Goal: Communication & Community: Answer question/provide support

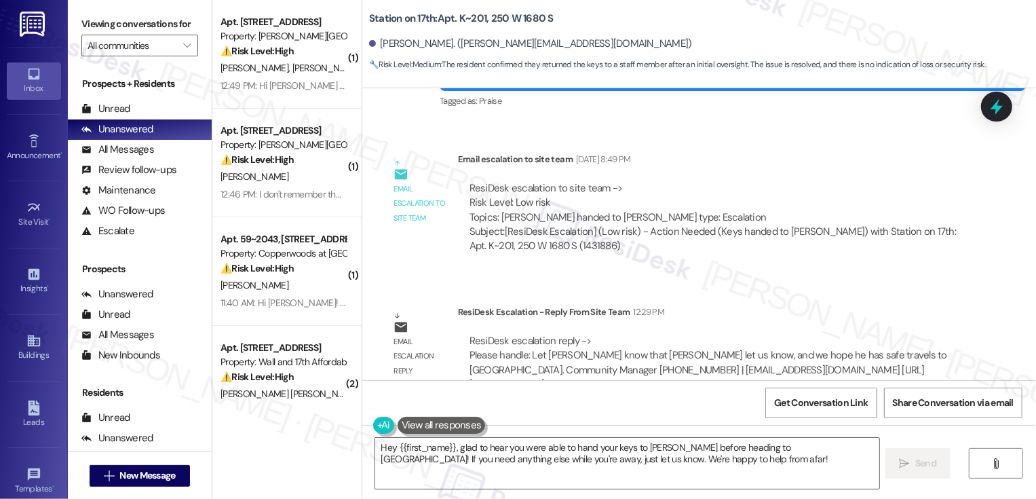
scroll to position [760, 0]
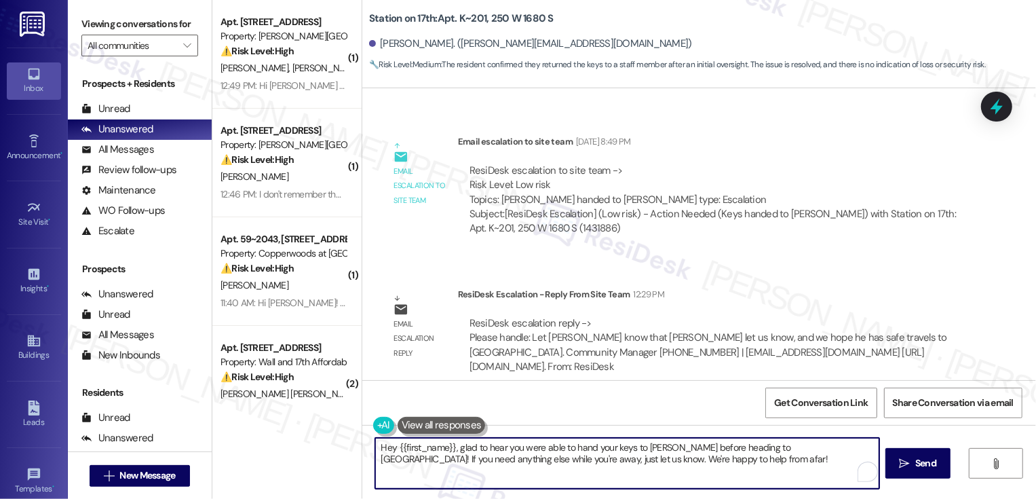
drag, startPoint x: 450, startPoint y: 448, endPoint x: 674, endPoint y: 491, distance: 227.9
click at [674, 493] on div "Hey {{first_name}}, glad to hear you were able to hand your keys to [PERSON_NAM…" at bounding box center [698, 476] width 673 height 102
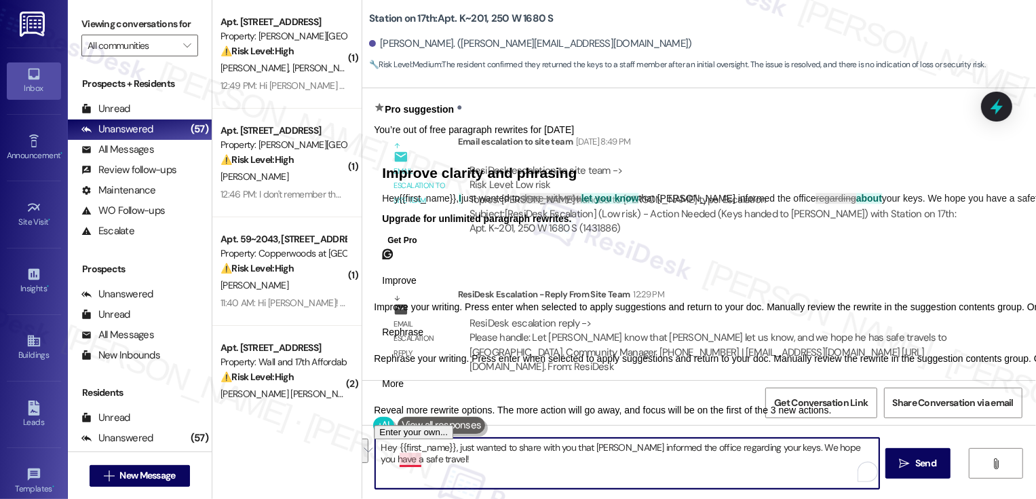
click at [397, 458] on textarea "Hey {{first_name}}, just wanted to share with you that [PERSON_NAME] informed t…" at bounding box center [627, 462] width 504 height 51
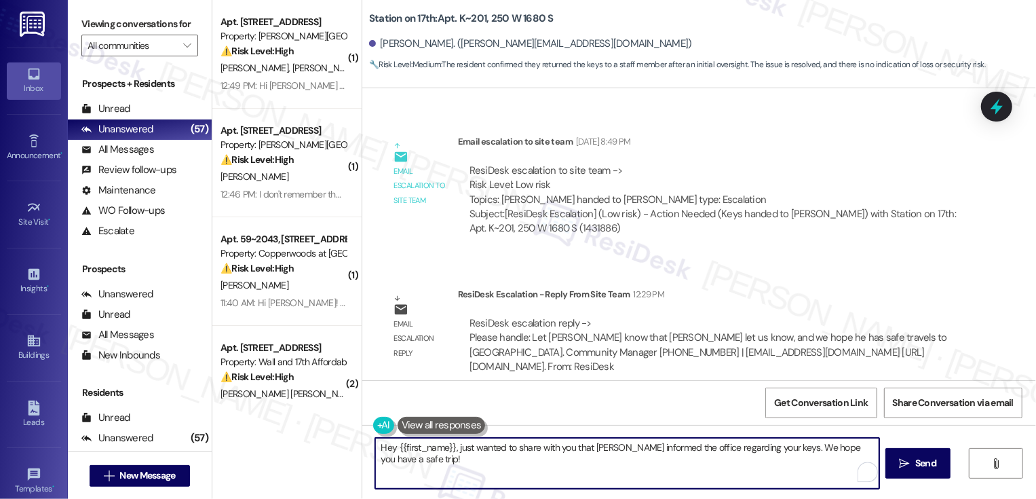
click at [440, 464] on textarea "Hey {{first_name}}, just wanted to share with you that [PERSON_NAME] informed t…" at bounding box center [627, 462] width 504 height 51
click at [390, 460] on textarea "Hey {{first_name}}, just wanted to share with you that [PERSON_NAME] informed t…" at bounding box center [627, 462] width 504 height 51
click at [598, 471] on textarea "Hey {{first_name}}, just wanted to share with you that [PERSON_NAME] informed t…" at bounding box center [627, 462] width 504 height 51
drag, startPoint x: 586, startPoint y: 444, endPoint x: 615, endPoint y: 494, distance: 57.5
click at [614, 492] on div "Hey {{first_name}}, just wanted to share with you that [PERSON_NAME] informed t…" at bounding box center [698, 476] width 673 height 102
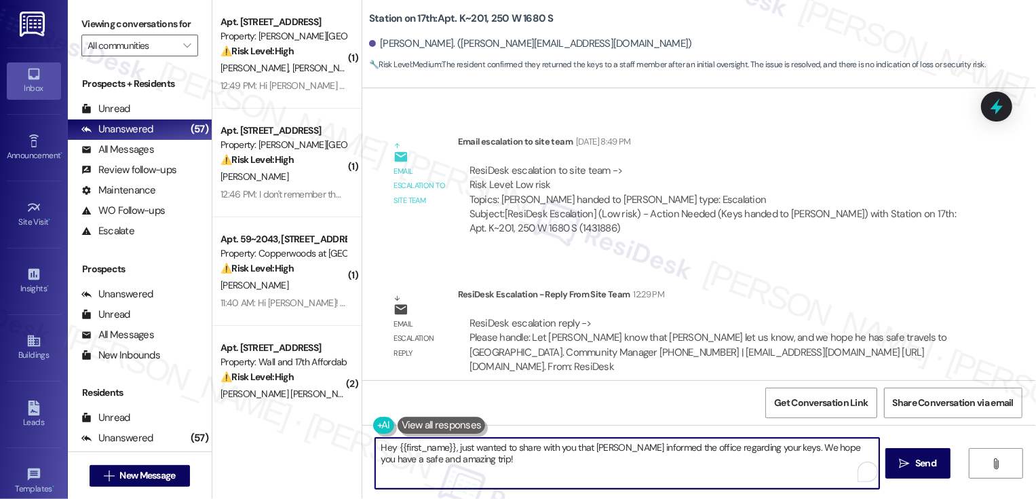
paste textarea "that [PERSON_NAME] has informed the office about your keys. Wishing you"
click at [602, 463] on textarea "Hey {{first_name}}, just wanted to share with you that [PERSON_NAME] has inform…" at bounding box center [627, 462] width 504 height 51
type textarea "Hey {{first_name}}, just wanted to share with you that [PERSON_NAME] has inform…"
click at [915, 467] on span "Send" at bounding box center [925, 463] width 21 height 14
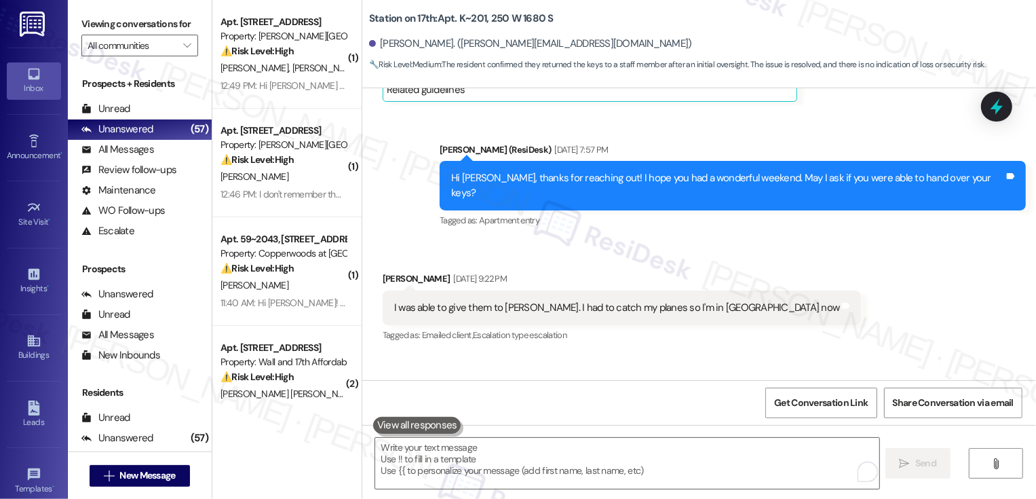
scroll to position [211, 0]
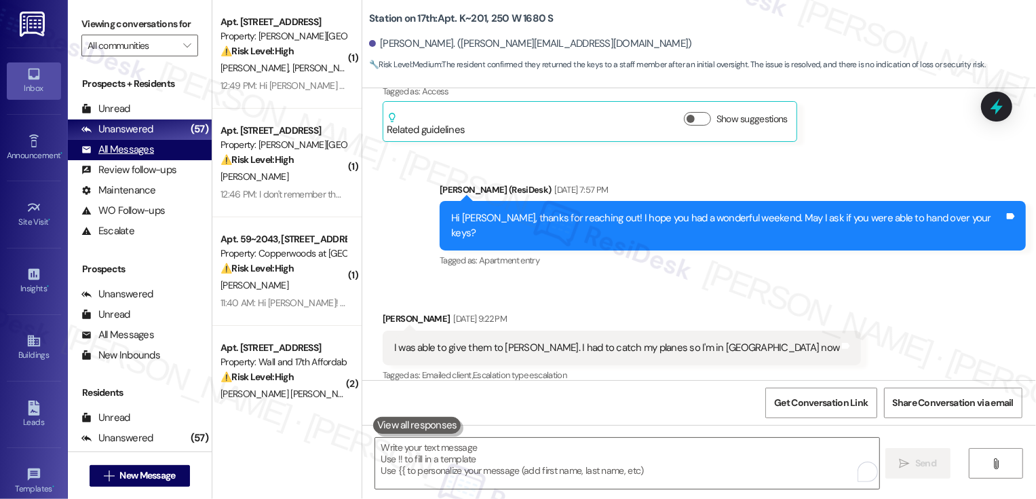
click at [166, 160] on div "All Messages (undefined)" at bounding box center [140, 150] width 144 height 20
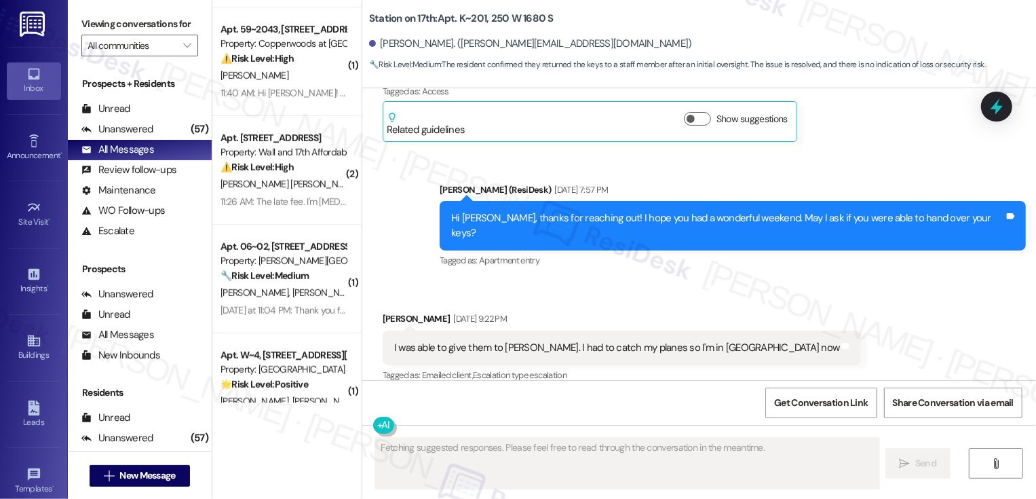
scroll to position [0, 0]
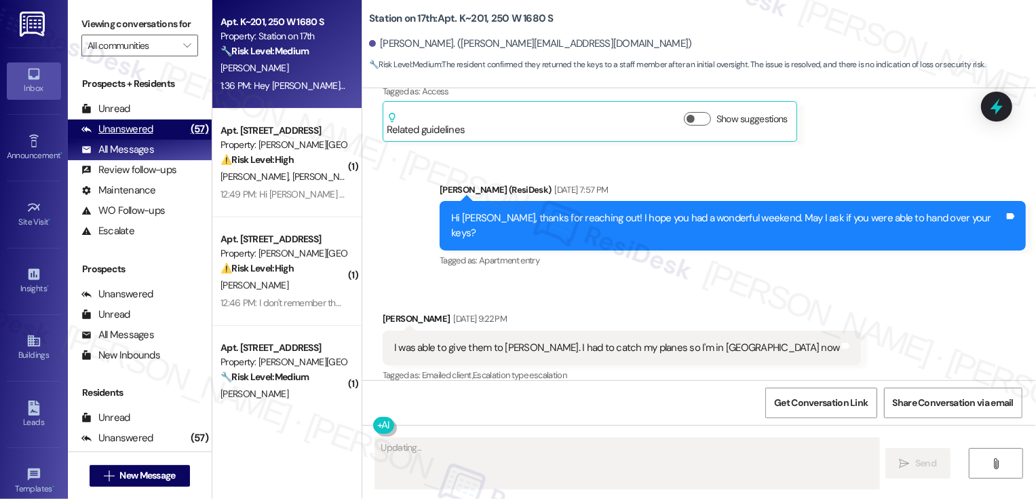
click at [153, 140] on div "Unanswered (57)" at bounding box center [140, 129] width 144 height 20
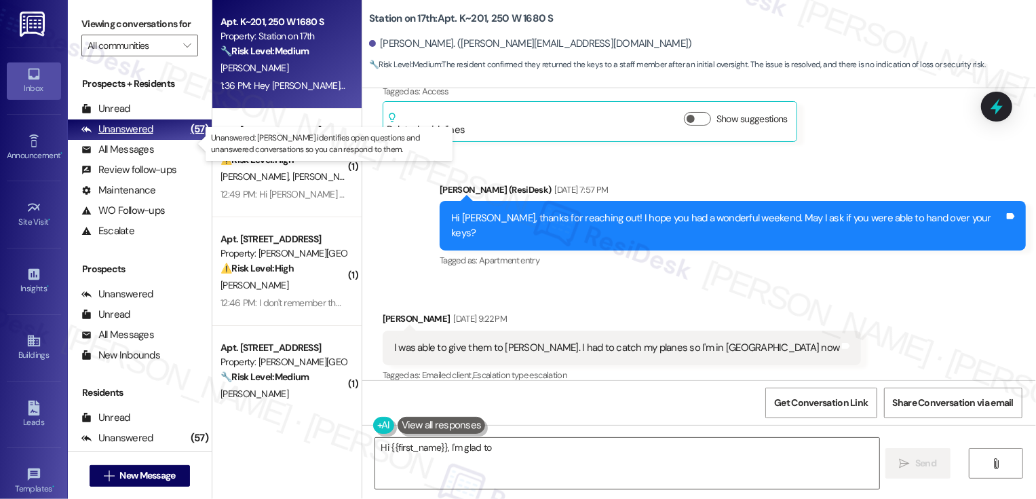
click at [153, 140] on div "Unanswered (57)" at bounding box center [140, 129] width 144 height 20
type textarea "Hi {{first_name}}, I'm glad to hear you were able to hand your keys to [PERSON_…"
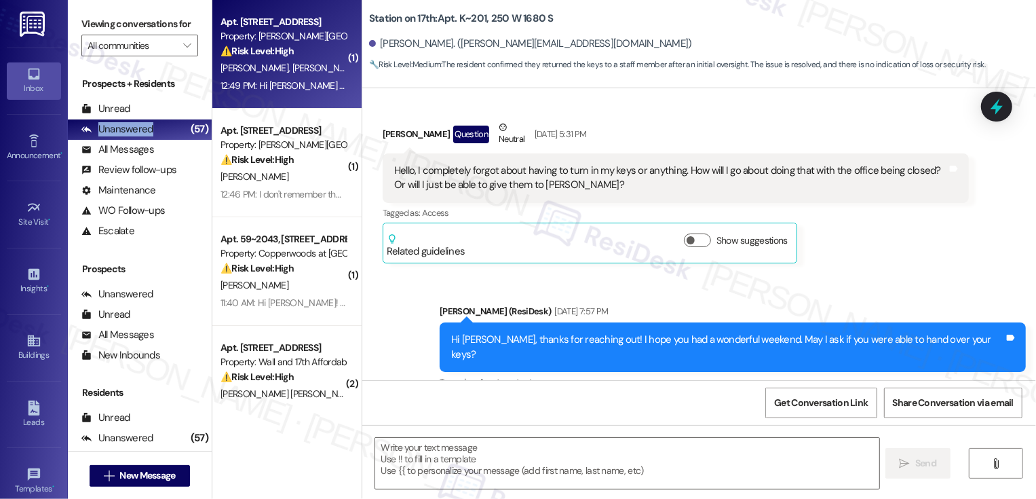
scroll to position [211, 0]
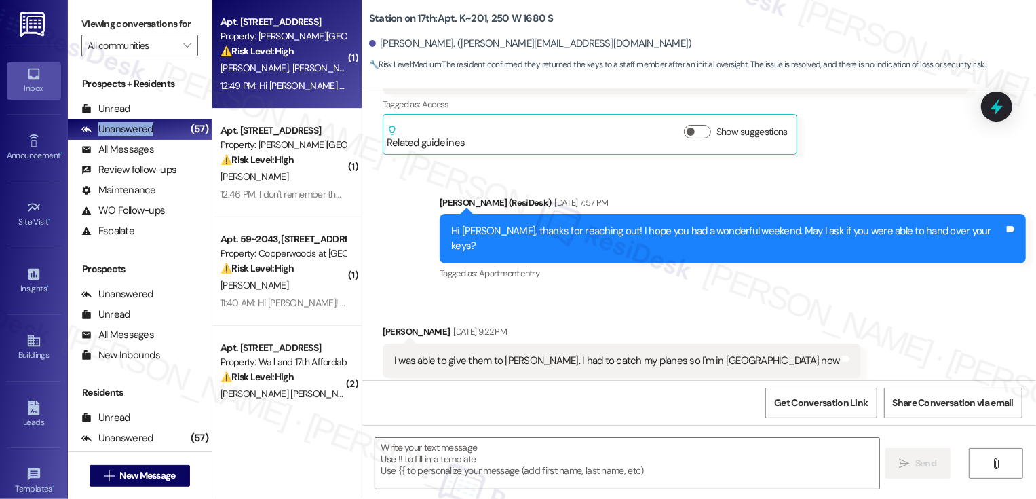
type textarea "Fetching suggested responses. Please feel free to read through the conversation…"
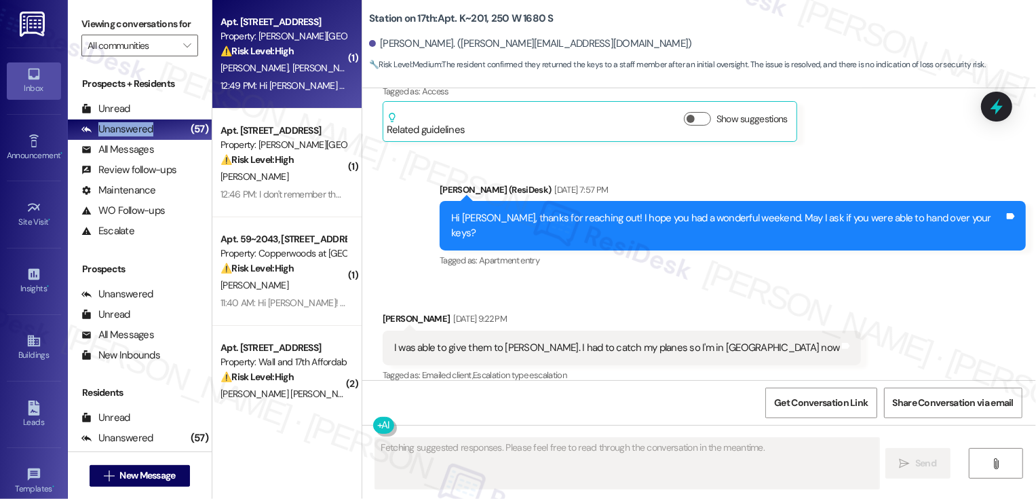
click at [277, 83] on div "12:49 PM: Hi [PERSON_NAME] this is [PERSON_NAME] and I am wondering what the to…" at bounding box center [506, 85] width 573 height 12
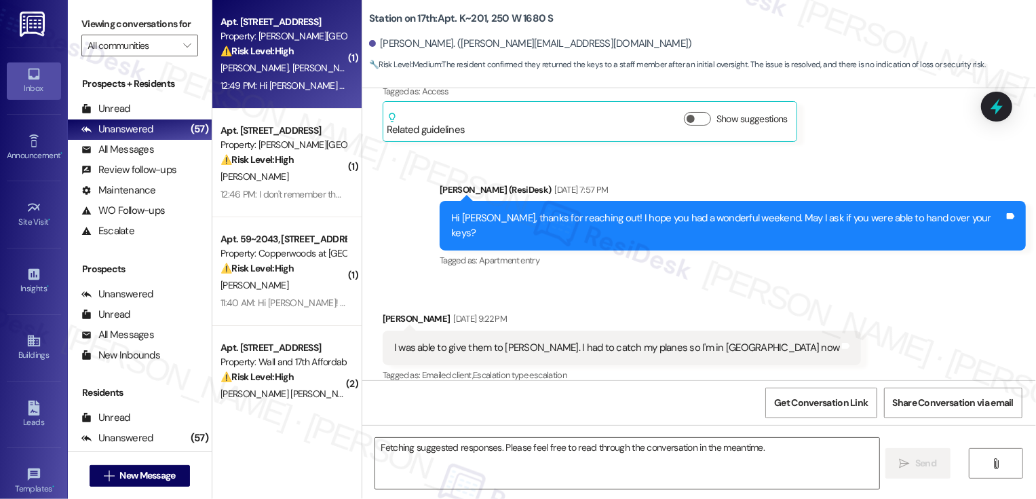
click at [277, 83] on div "12:49 PM: Hi [PERSON_NAME] this is [PERSON_NAME] and I am wondering what the to…" at bounding box center [506, 85] width 573 height 12
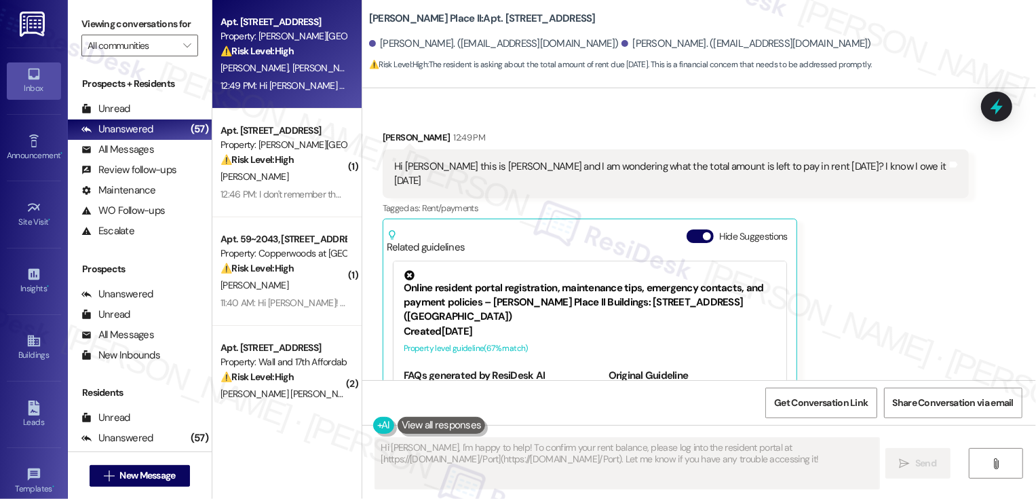
scroll to position [359, 0]
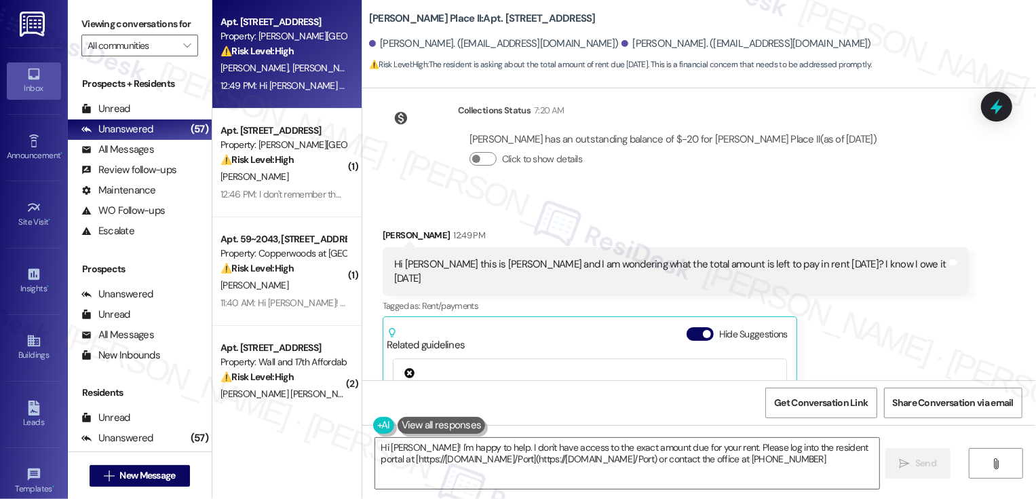
type textarea "Hi [PERSON_NAME]! I'm happy to help. I don't have access to the exact amount du…"
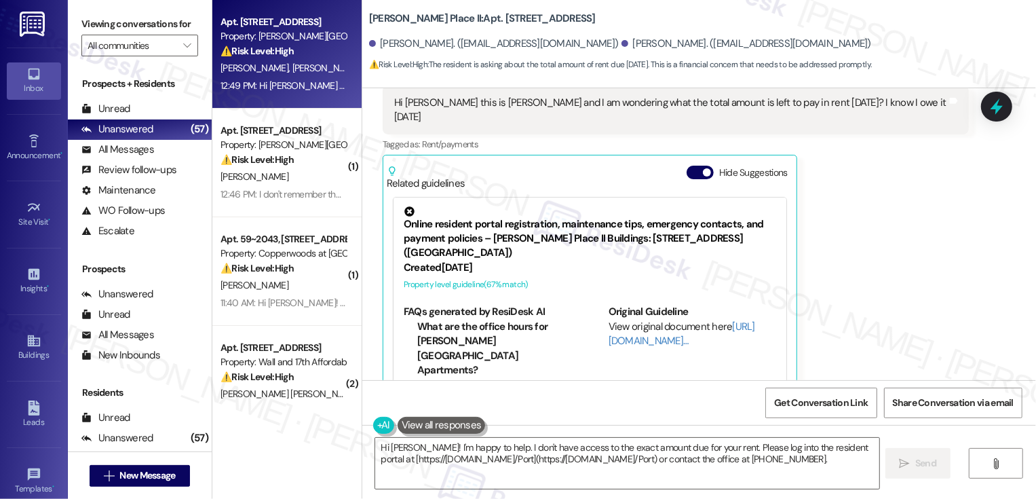
scroll to position [436, 0]
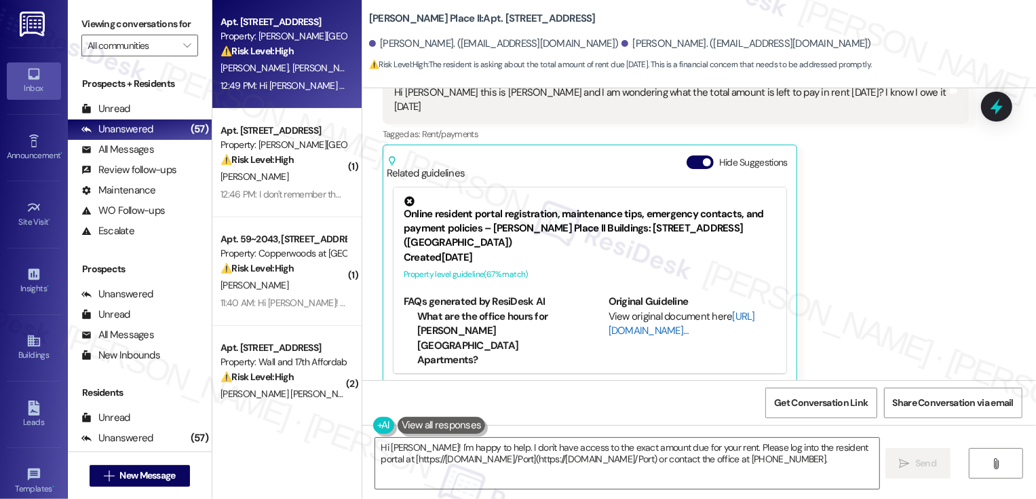
click at [632, 316] on link "[URL][DOMAIN_NAME]…" at bounding box center [681, 323] width 147 height 28
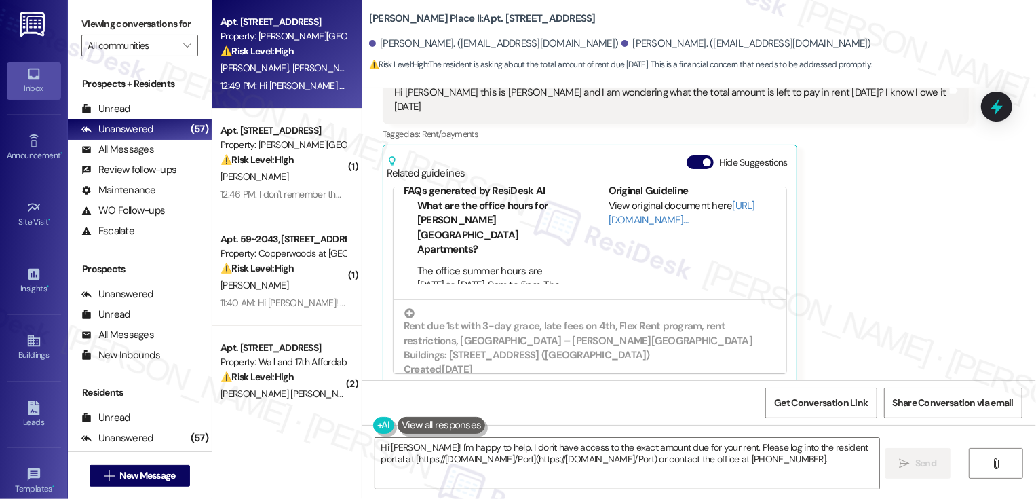
scroll to position [139, 0]
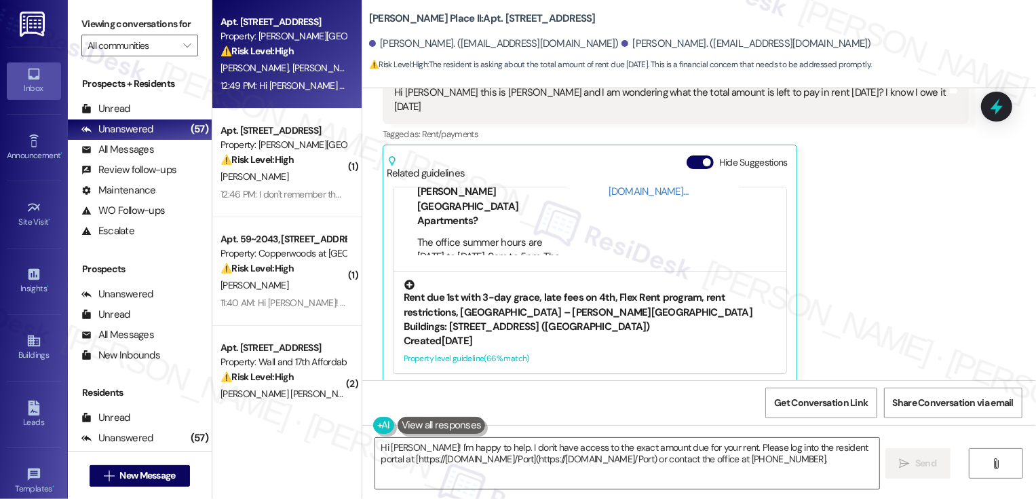
click at [658, 334] on div "Created [DATE]" at bounding box center [590, 341] width 372 height 14
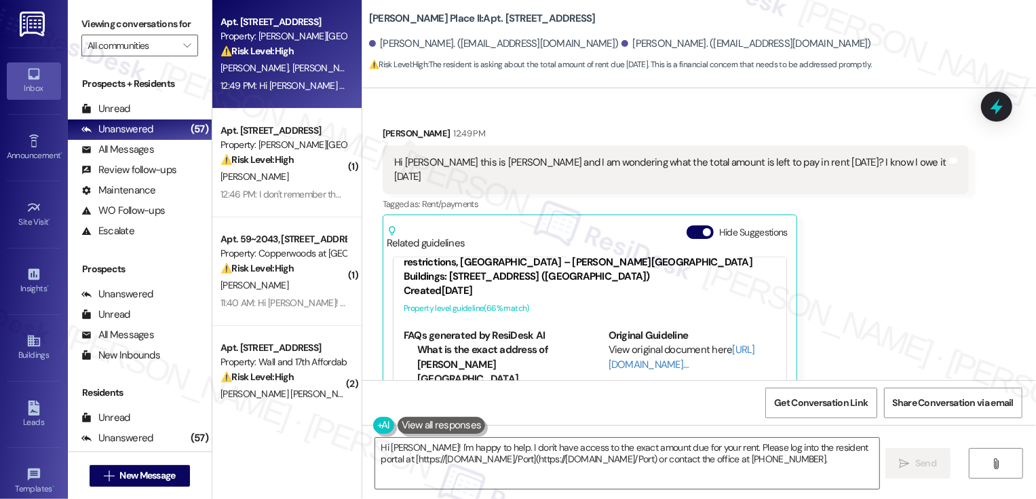
scroll to position [353, 0]
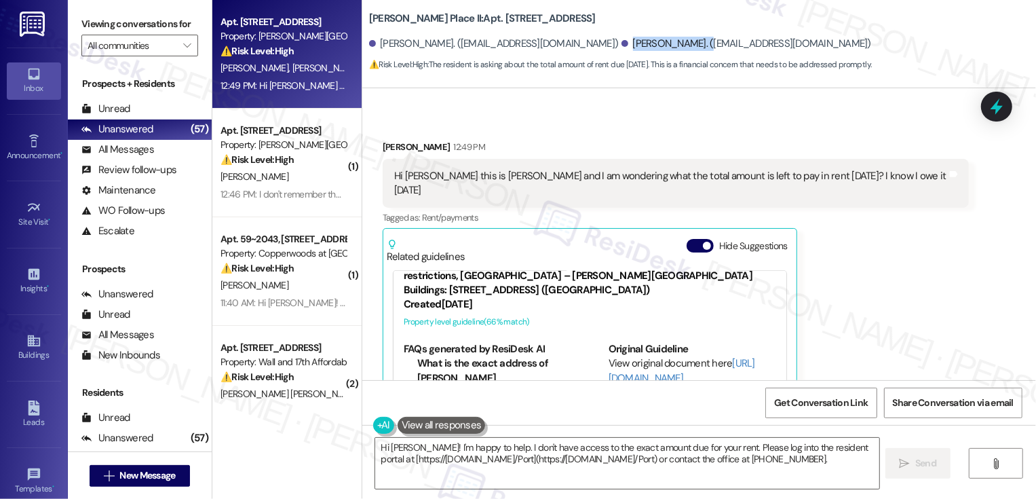
drag, startPoint x: 546, startPoint y: 42, endPoint x: 610, endPoint y: 48, distance: 64.0
click at [621, 48] on div "[PERSON_NAME]. ([EMAIL_ADDRESS][DOMAIN_NAME])" at bounding box center [746, 44] width 250 height 14
copy div "[PERSON_NAME]"
click at [469, 14] on b "[PERSON_NAME] Place II: Apt. [STREET_ADDRESS]" at bounding box center [482, 19] width 227 height 14
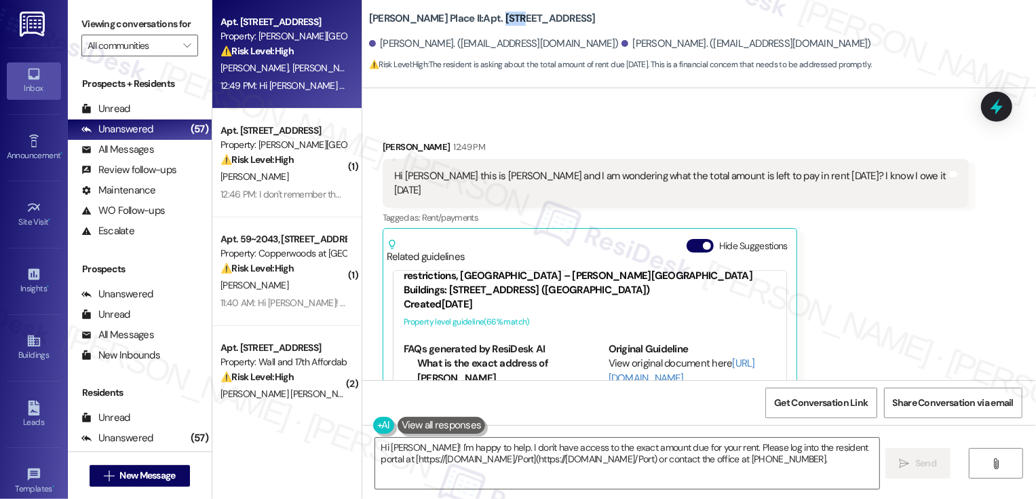
copy b "C117"
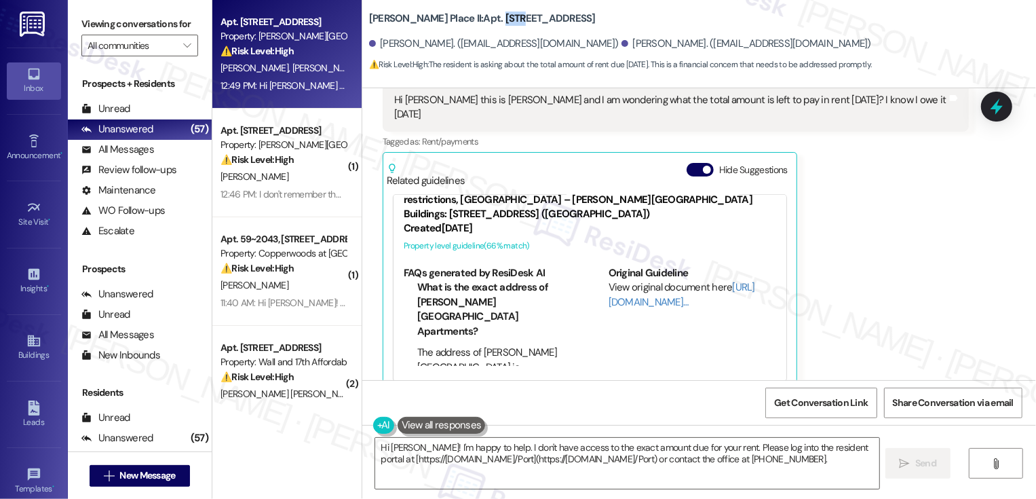
scroll to position [436, 0]
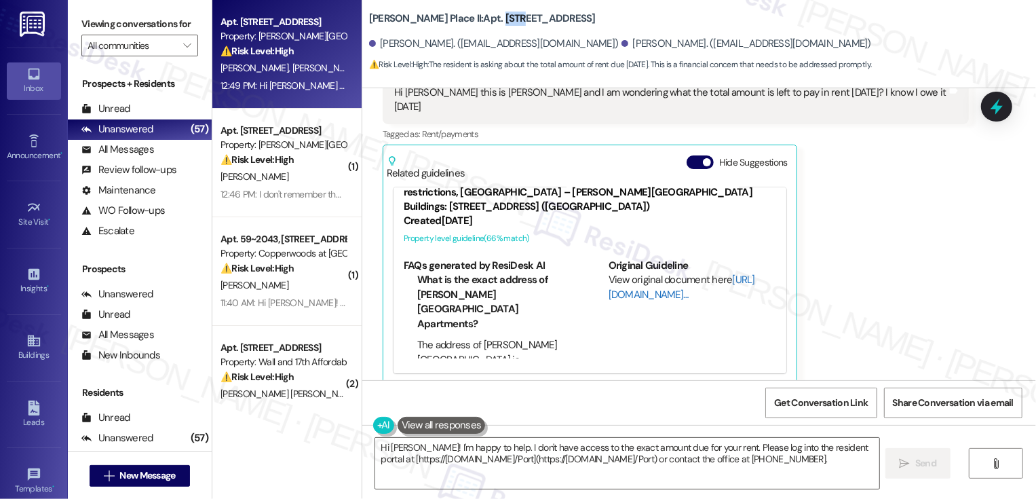
click at [625, 281] on link "[URL][DOMAIN_NAME]…" at bounding box center [681, 287] width 147 height 28
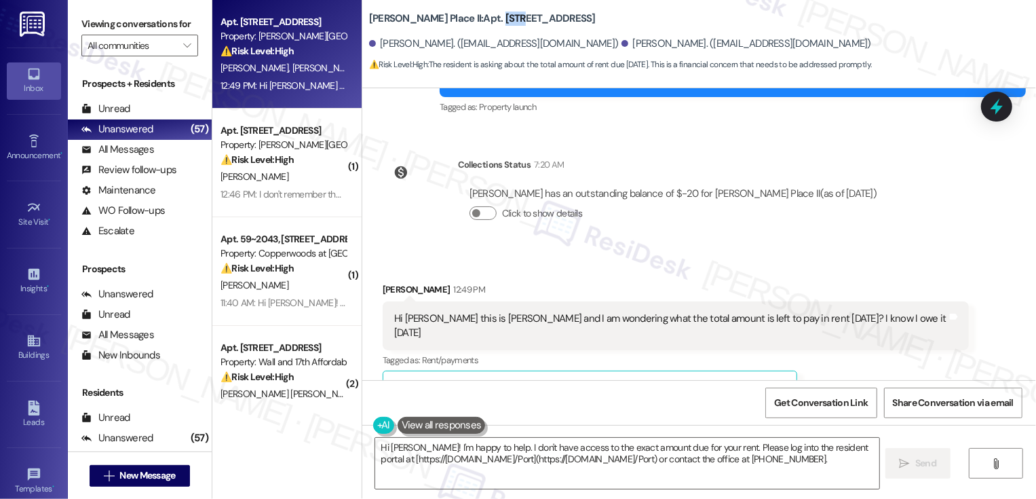
scroll to position [184, 0]
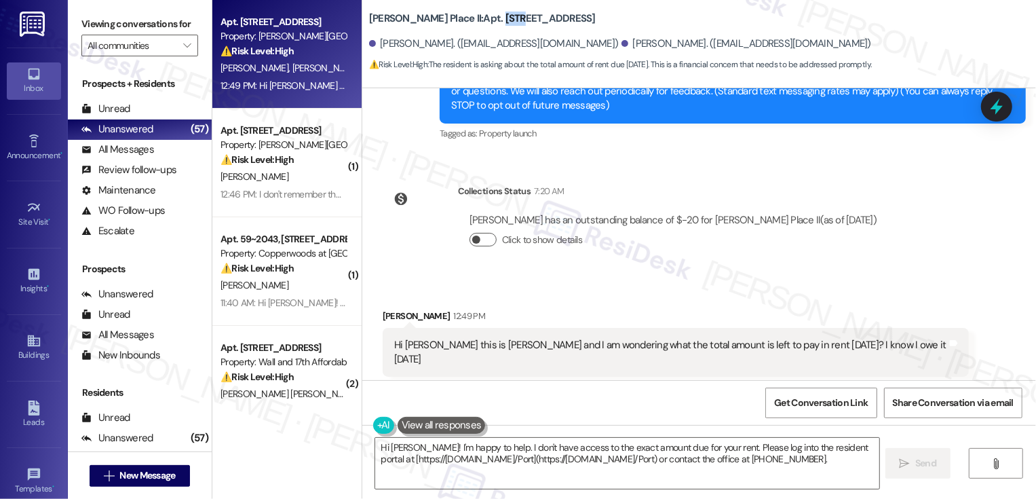
click at [476, 238] on button "Click to show details" at bounding box center [482, 240] width 27 height 14
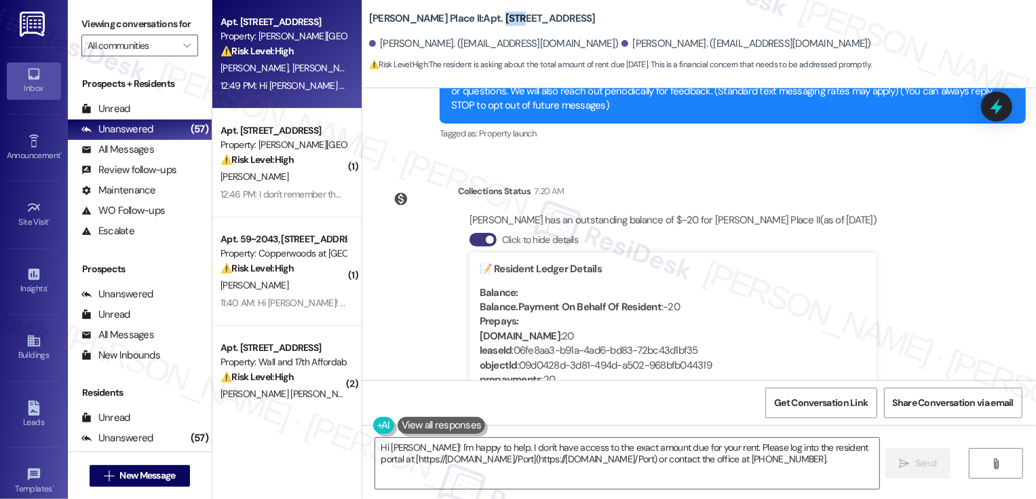
click at [943, 294] on div "Lease started [DATE] 8:00 PM Survey, sent via SMS Residesk Automated Survey [DA…" at bounding box center [698, 234] width 673 height 292
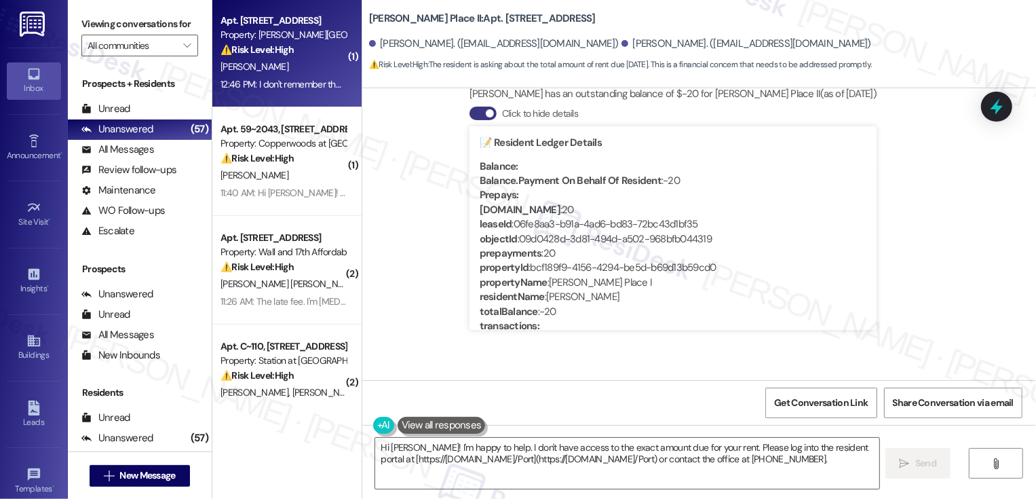
scroll to position [189, 0]
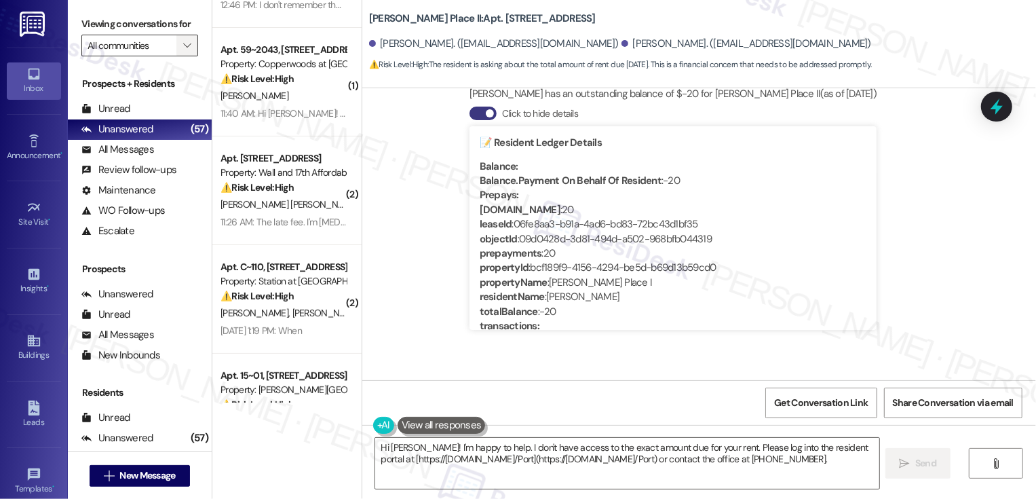
click at [183, 51] on icon "" at bounding box center [186, 45] width 7 height 11
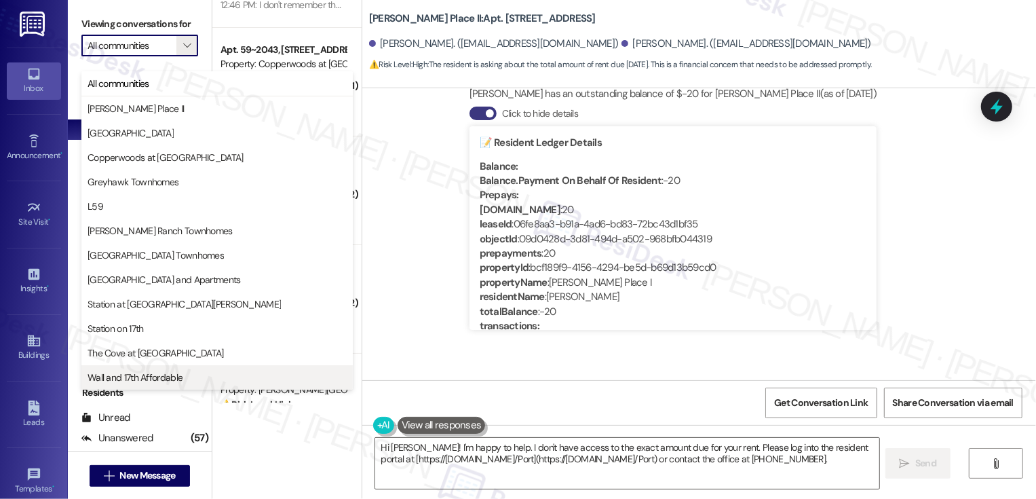
click at [138, 365] on button "Wall and 17th Affordable" at bounding box center [216, 377] width 271 height 24
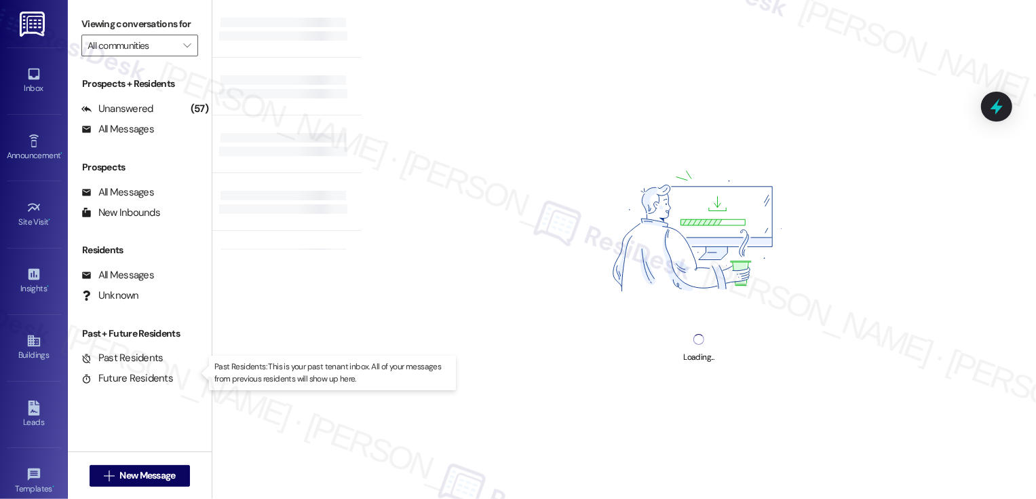
type input "Wall and 17th Affordable"
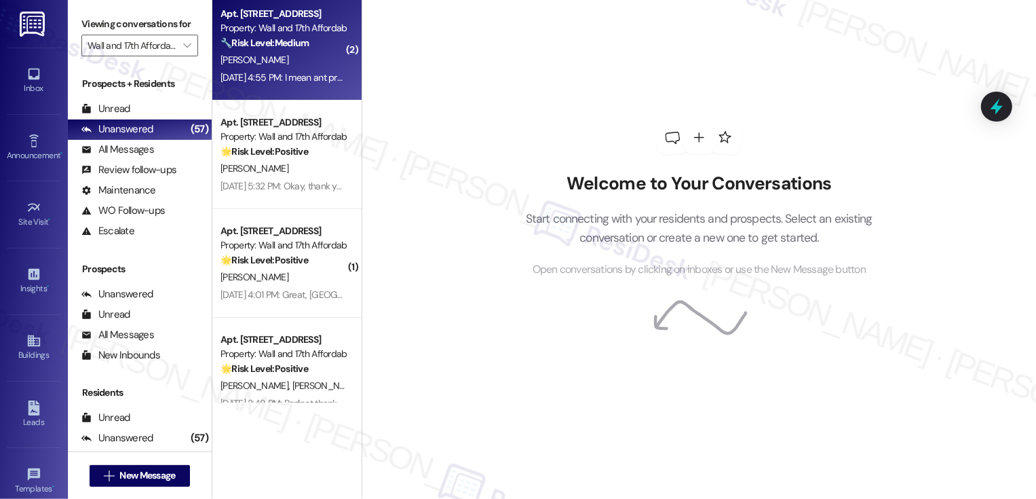
scroll to position [91, 0]
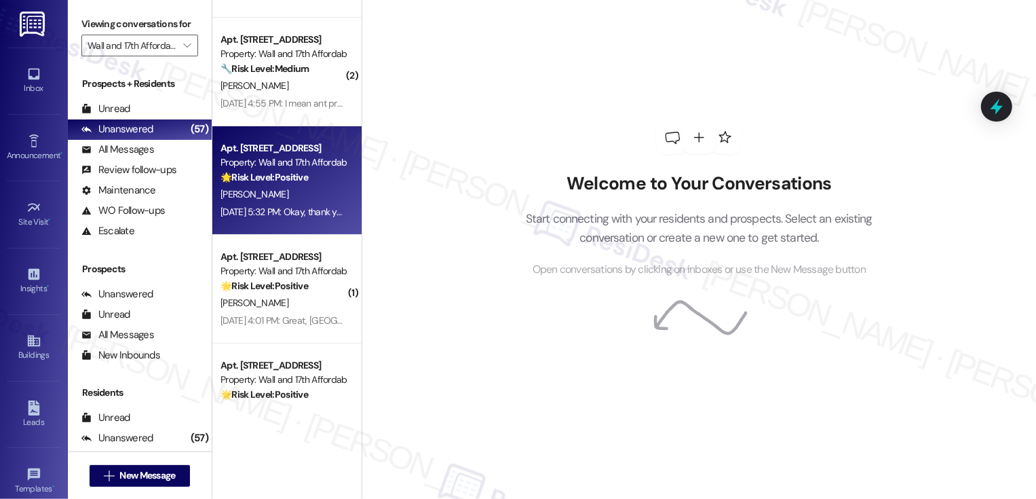
click at [274, 202] on div "[PERSON_NAME]" at bounding box center [283, 194] width 128 height 17
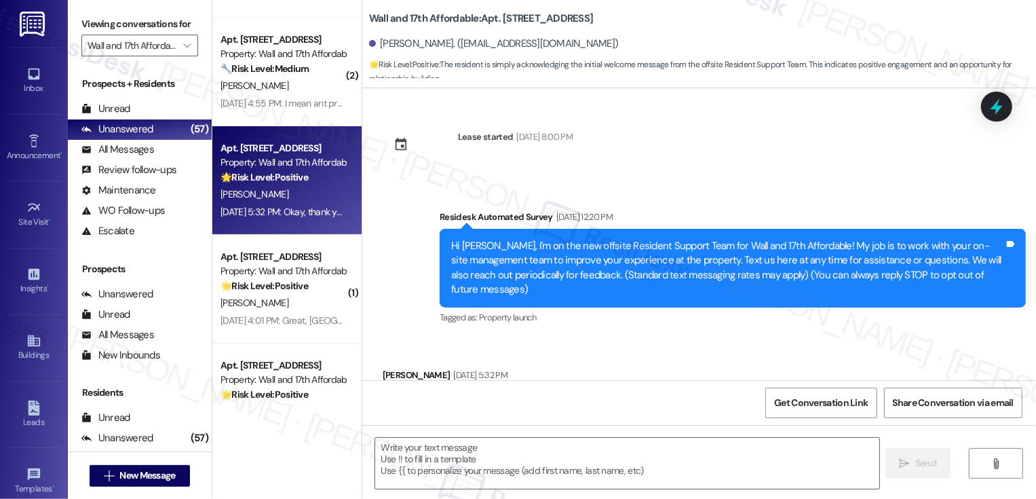
click at [274, 202] on div "[PERSON_NAME]" at bounding box center [283, 194] width 128 height 17
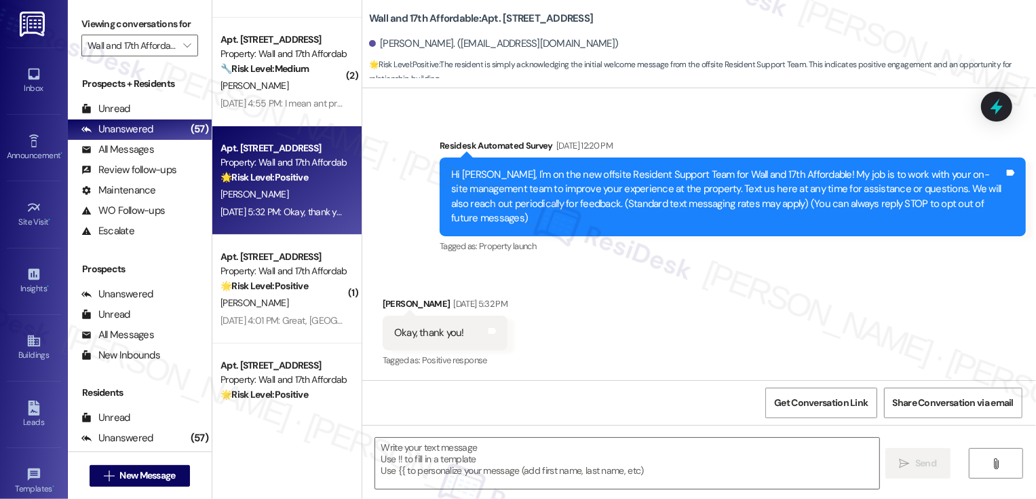
type textarea "Fetching suggested responses. Please feel free to read through the conversation…"
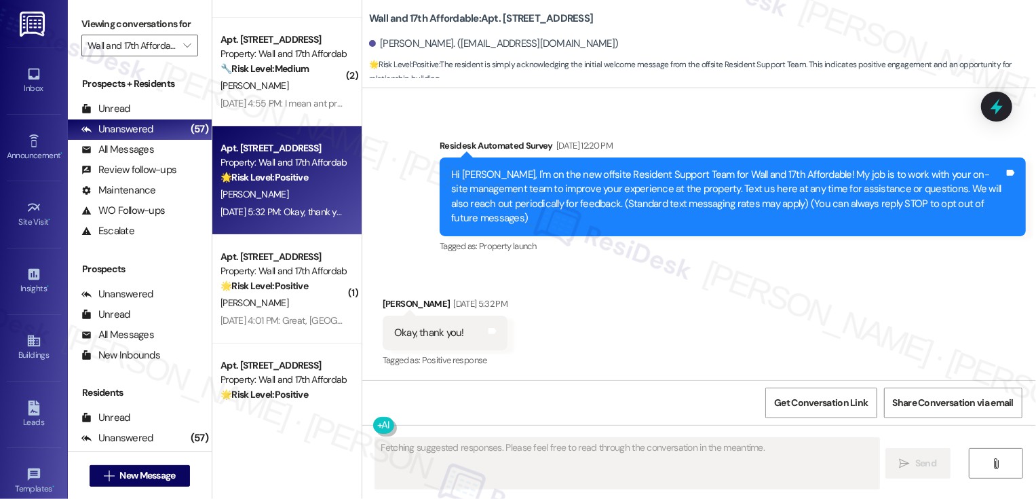
scroll to position [197, 0]
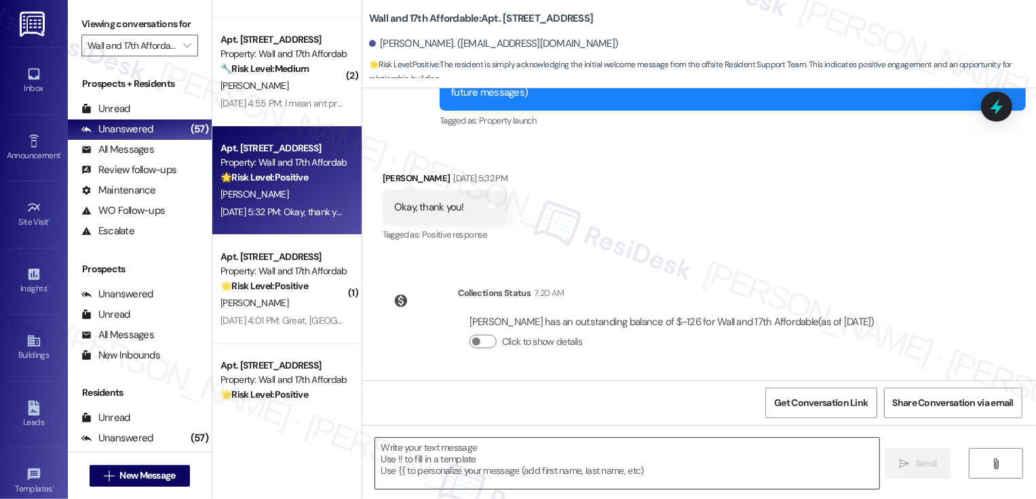
click at [485, 466] on textarea at bounding box center [627, 462] width 504 height 51
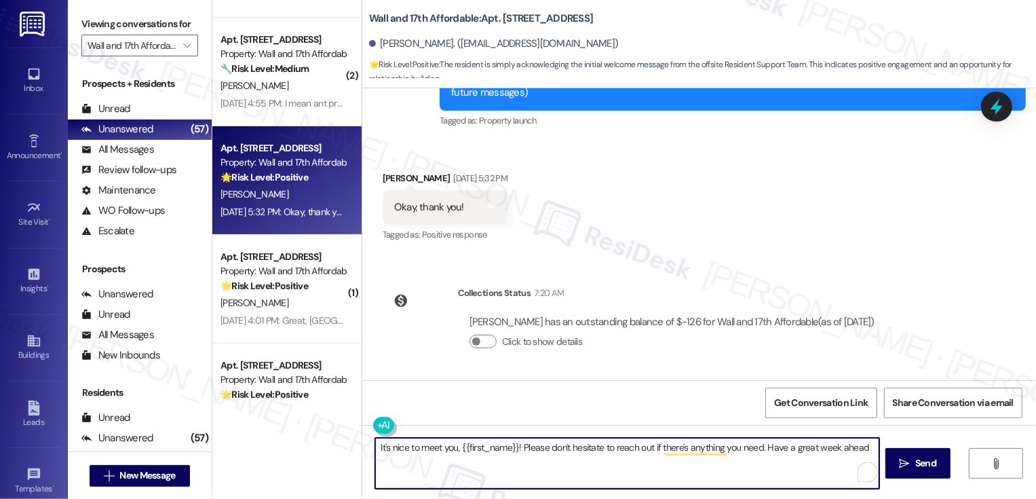
type textarea "It's nice to meet you, {{first_name}}! Please don't hesitate to reach out if th…"
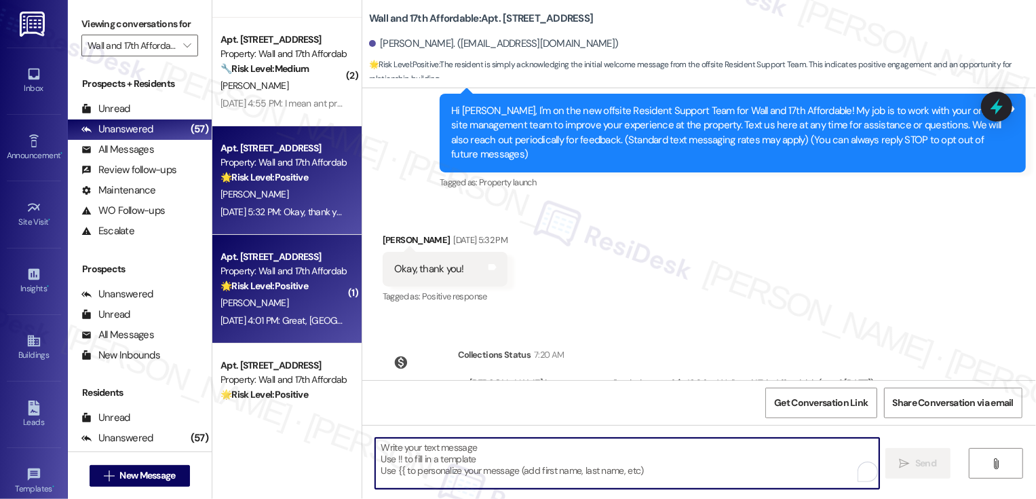
scroll to position [71, 0]
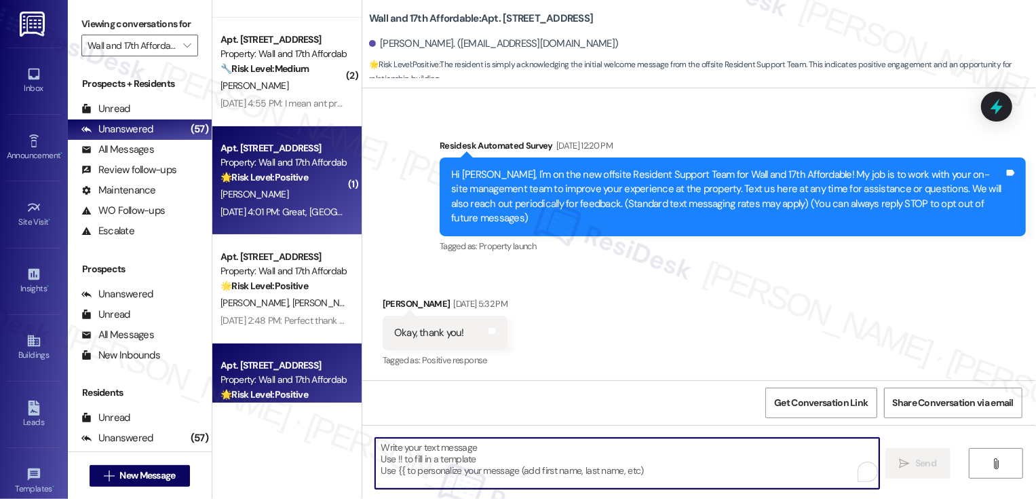
click at [292, 196] on div "[PERSON_NAME]" at bounding box center [283, 194] width 128 height 17
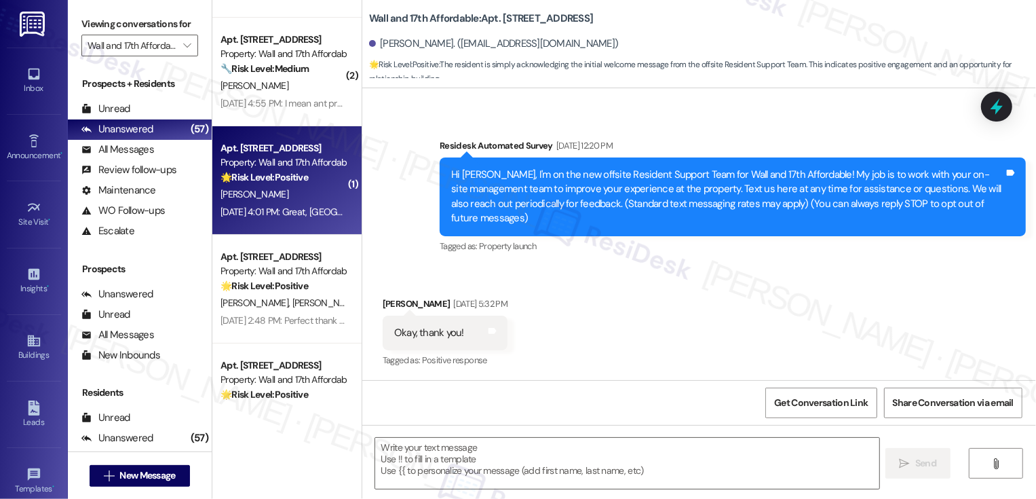
click at [292, 196] on div "[PERSON_NAME]" at bounding box center [283, 194] width 128 height 17
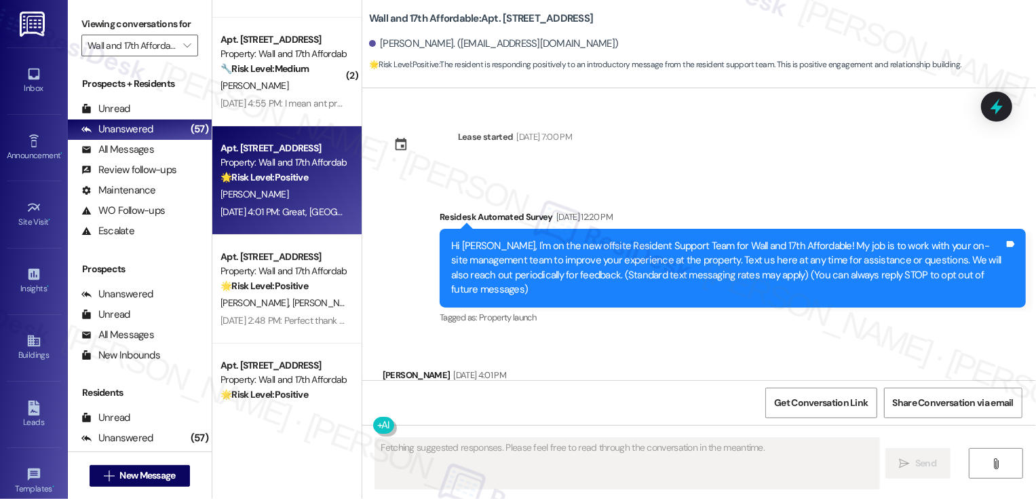
scroll to position [58, 0]
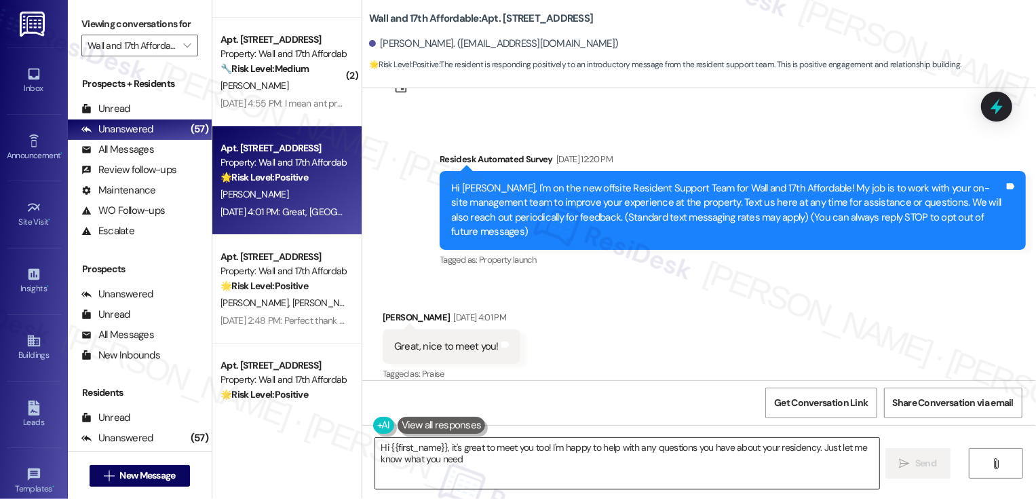
type textarea "Hi {{first_name}}, it's great to meet you too! I'm happy to help with any quest…"
click at [427, 458] on textarea "Hi {{first_name}}, it's great to meet you too! I'm happy to help with any quest…" at bounding box center [627, 462] width 504 height 51
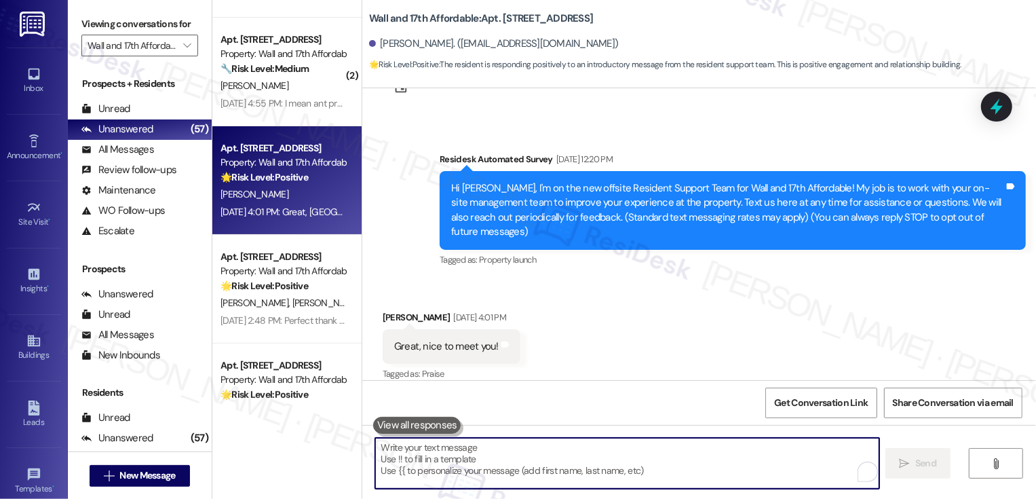
paste textarea "It's nice to meet you, {{first_name}}! Please don't hesitate to reach out if th…"
type textarea "It's nice to meet you, {{first_name}}! Please don't hesitate to reach out if th…"
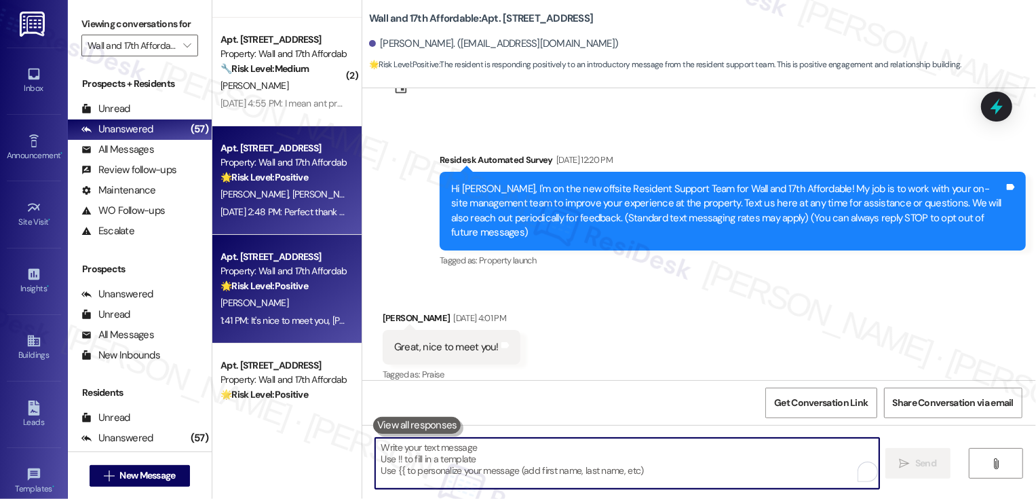
click at [296, 191] on div "[PERSON_NAME] [PERSON_NAME]" at bounding box center [283, 194] width 128 height 17
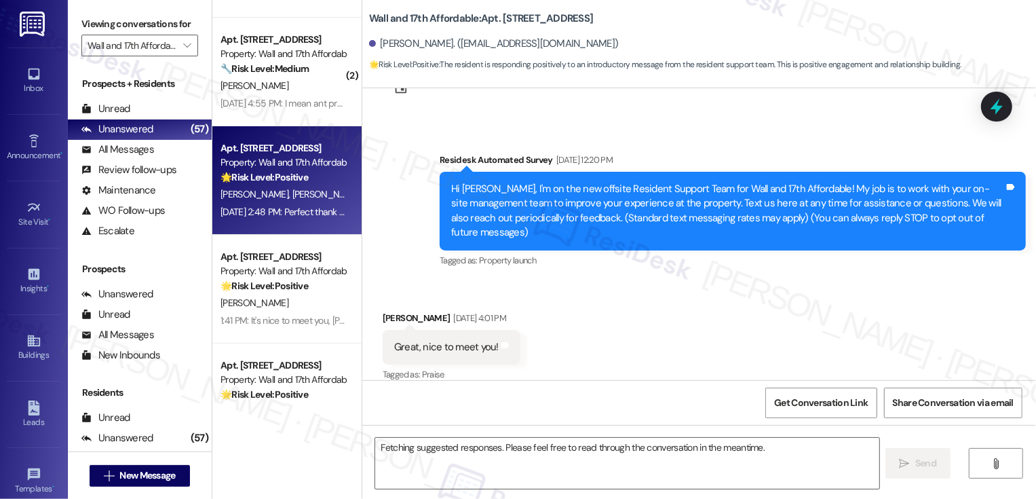
click at [296, 191] on div "[PERSON_NAME] [PERSON_NAME]" at bounding box center [283, 194] width 128 height 17
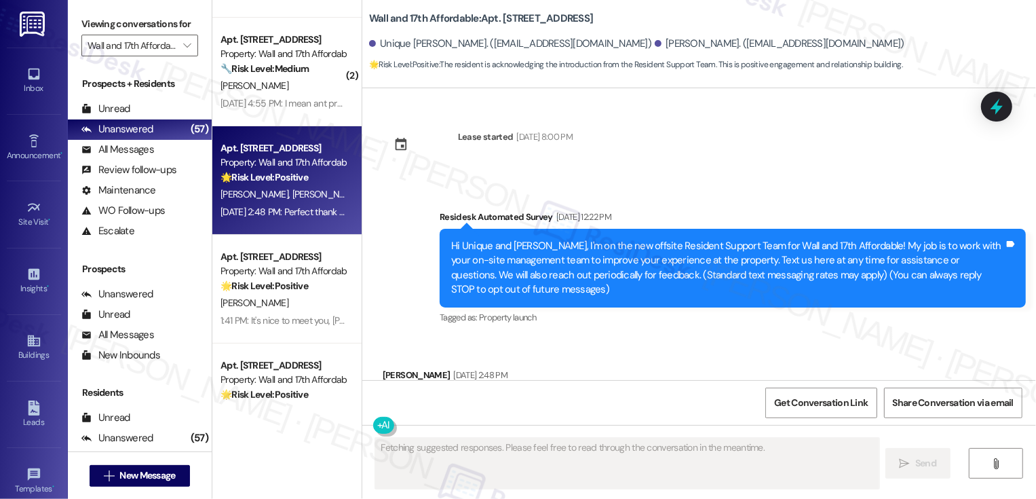
scroll to position [72, 0]
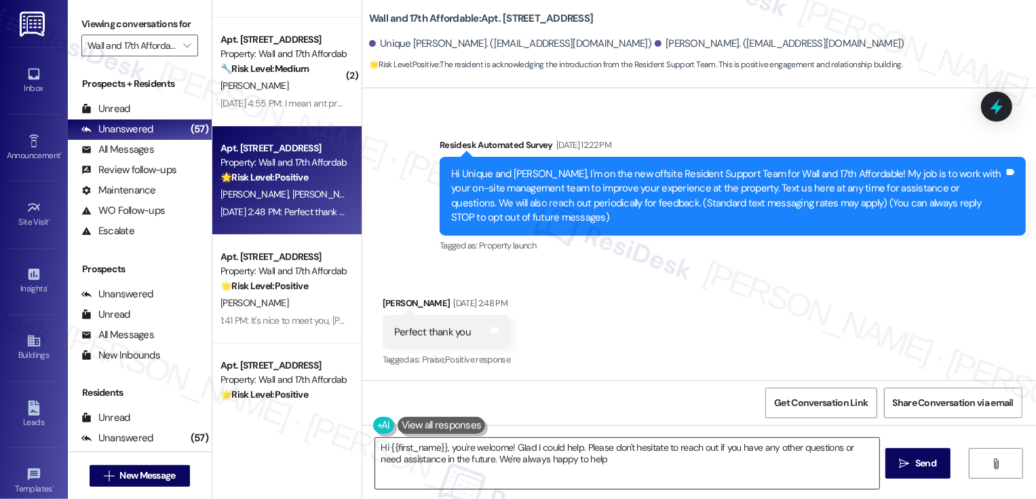
type textarea "Hi {{first_name}}, you're welcome! Glad I could help. Please don't hesitate to …"
click at [482, 452] on textarea "Hi {{first_name}}, you're welcome! Glad I could help. Please don't hesitate to …" at bounding box center [627, 462] width 504 height 51
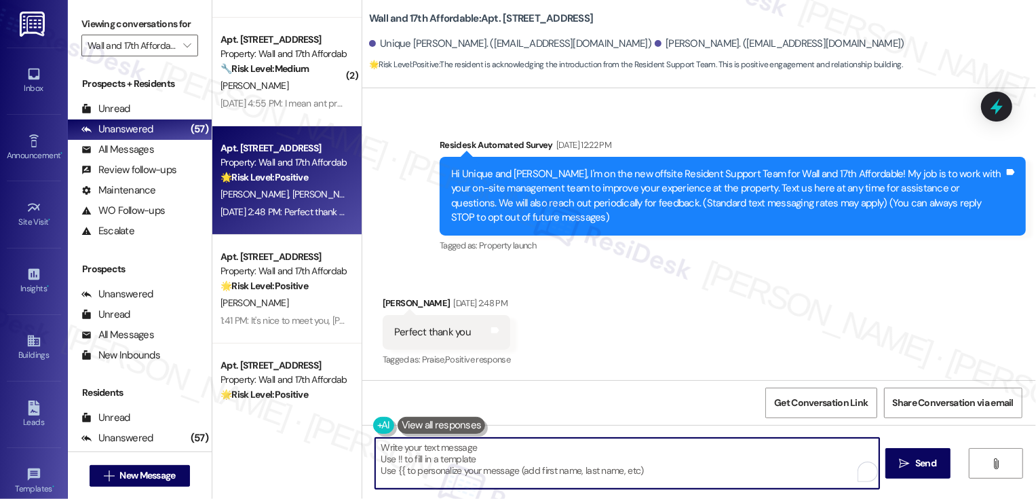
paste textarea "It's nice to meet you, {{first_name}}! Please don't hesitate to reach out if th…"
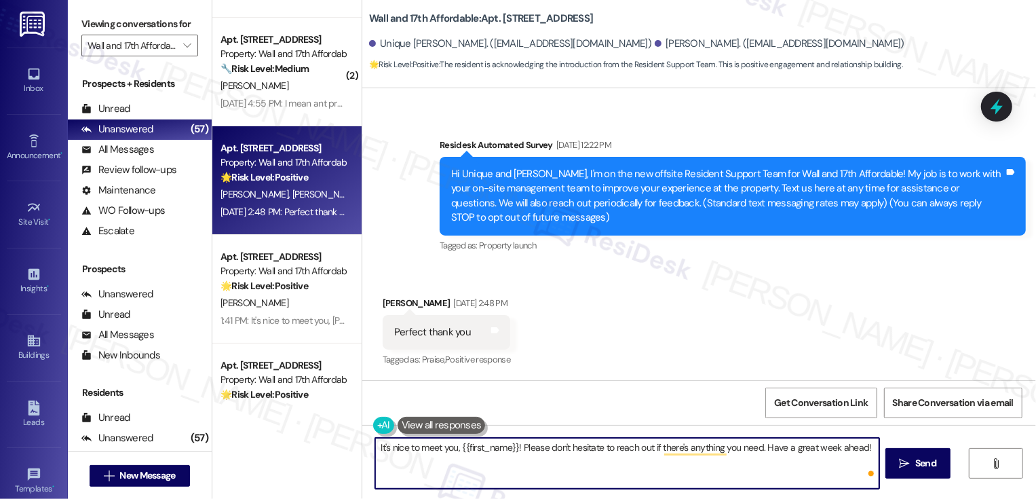
click at [487, 448] on textarea "It's nice to meet you, {{first_name}}! Please don't hesitate to reach out if th…" at bounding box center [627, 462] width 504 height 51
type textarea "It's nice to meet you, [PERSON_NAME]! Please don't hesitate to reach out if the…"
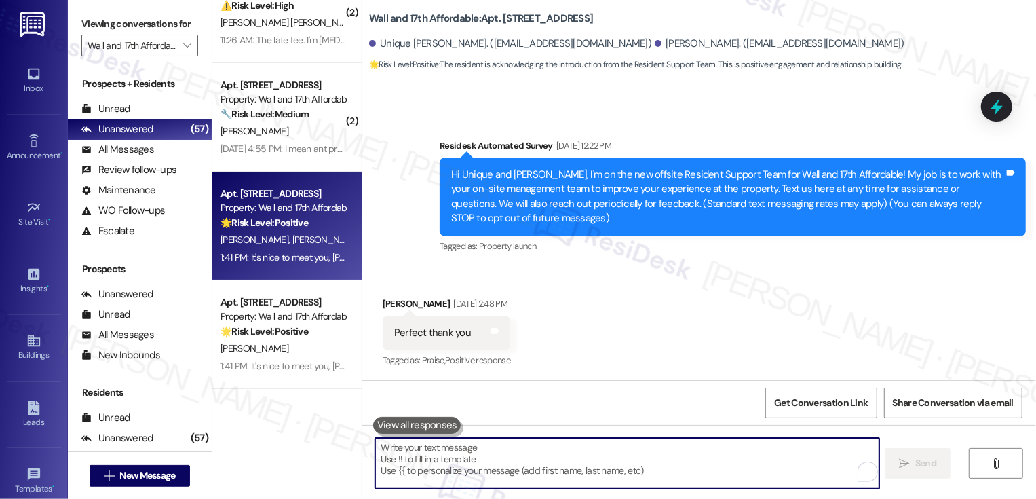
scroll to position [6, 0]
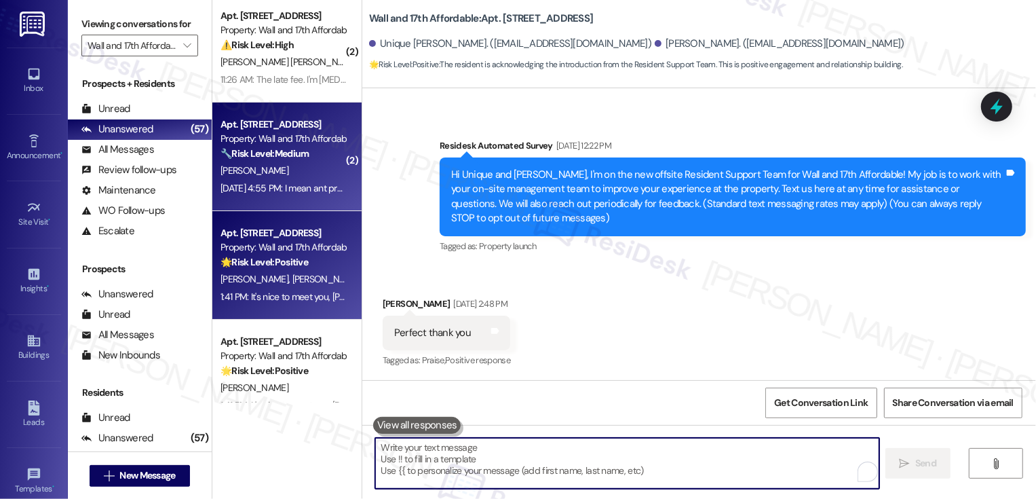
click at [295, 195] on div "[DATE] 4:55 PM: I mean ant problems [DATE] 4:55 PM: I mean ant problems" at bounding box center [283, 188] width 128 height 17
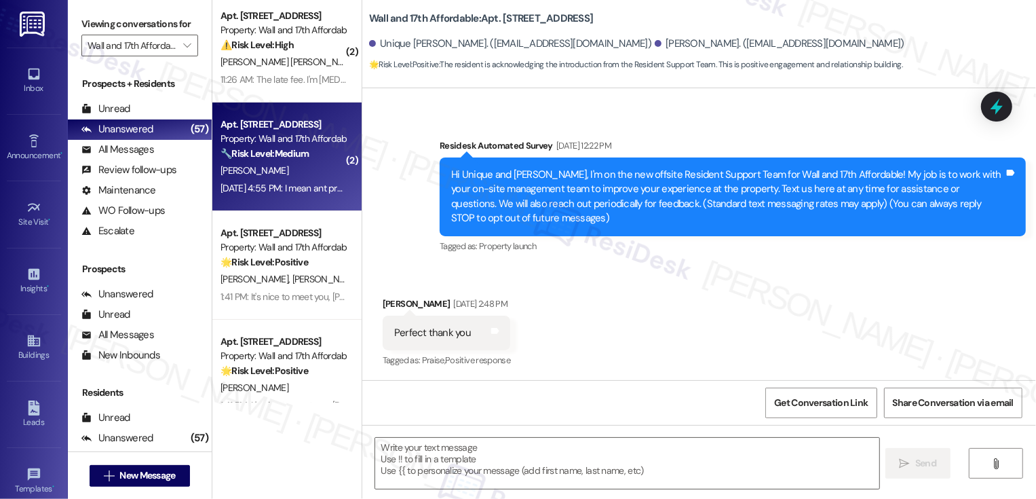
type textarea "Fetching suggested responses. Please feel free to read through the conversation…"
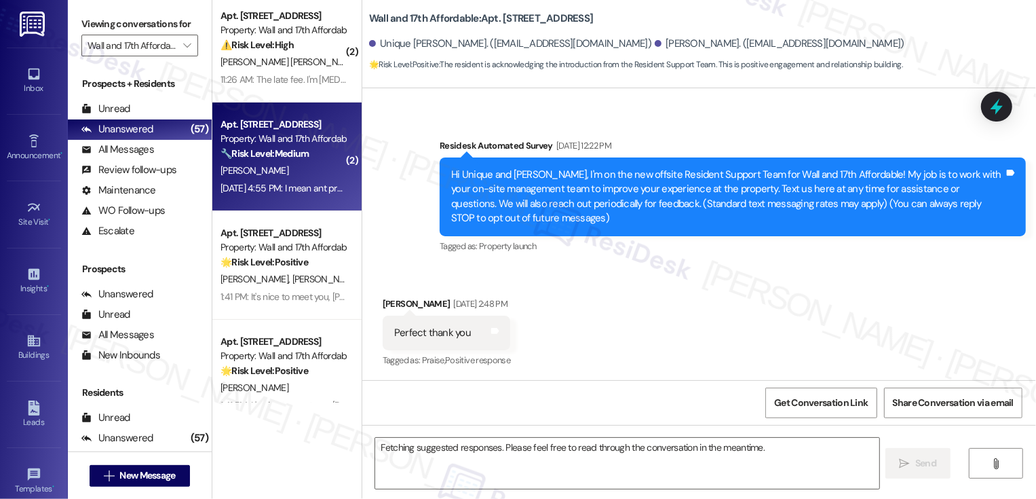
click at [295, 195] on div "[DATE] 4:55 PM: I mean ant problems [DATE] 4:55 PM: I mean ant problems" at bounding box center [283, 188] width 128 height 17
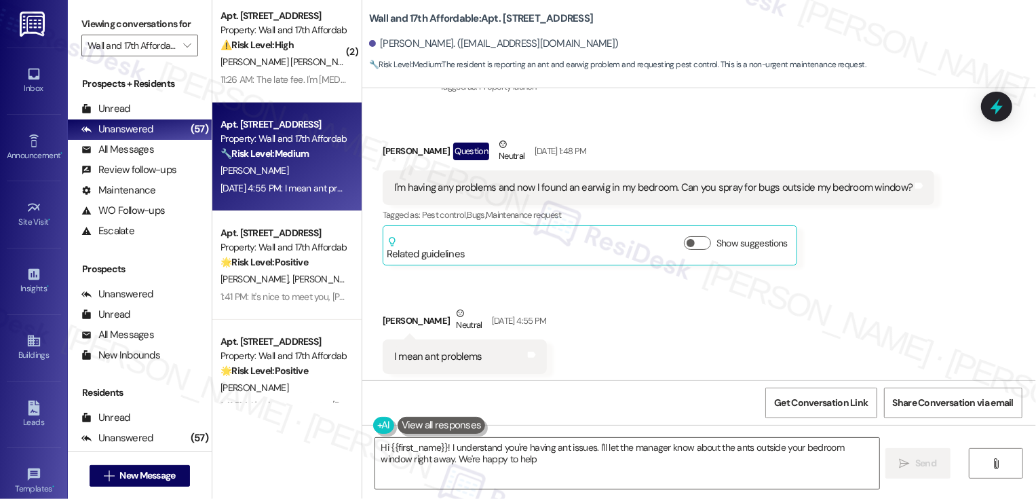
type textarea "Hi {{first_name}}! I understand you're having ant issues. I'll let the manager …"
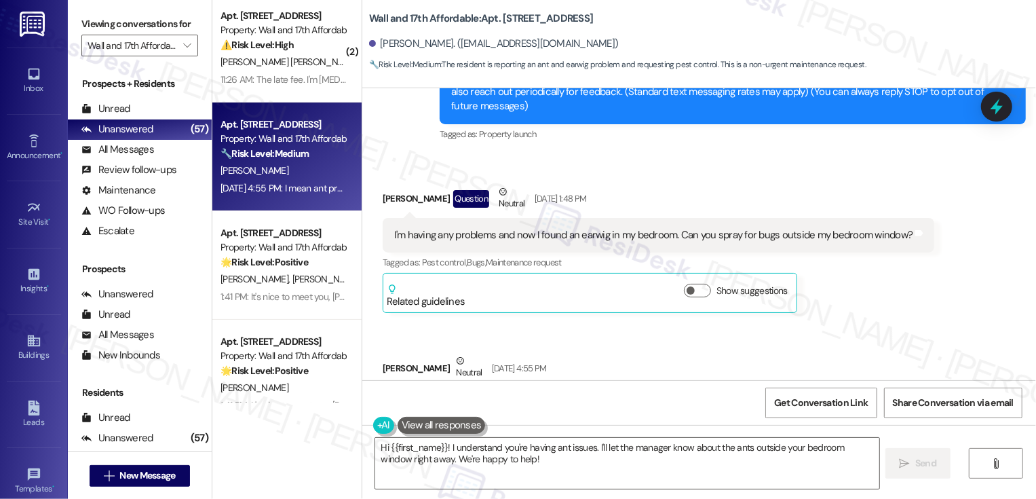
scroll to position [0, 0]
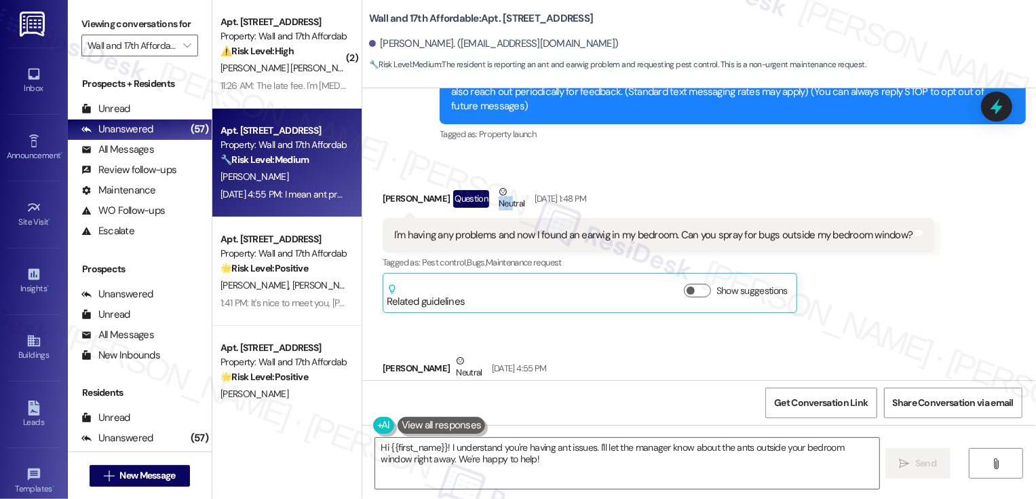
drag, startPoint x: 486, startPoint y: 186, endPoint x: 486, endPoint y: 119, distance: 66.5
click at [486, 123] on div "Lease started [DATE] 8:00 PM Survey, sent via SMS Residesk Automated Survey [DA…" at bounding box center [698, 234] width 673 height 292
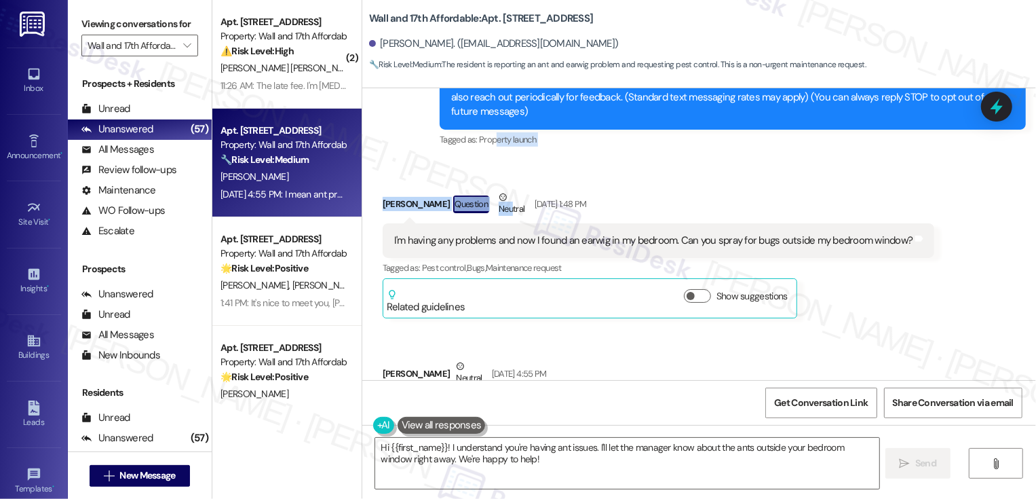
scroll to position [291, 0]
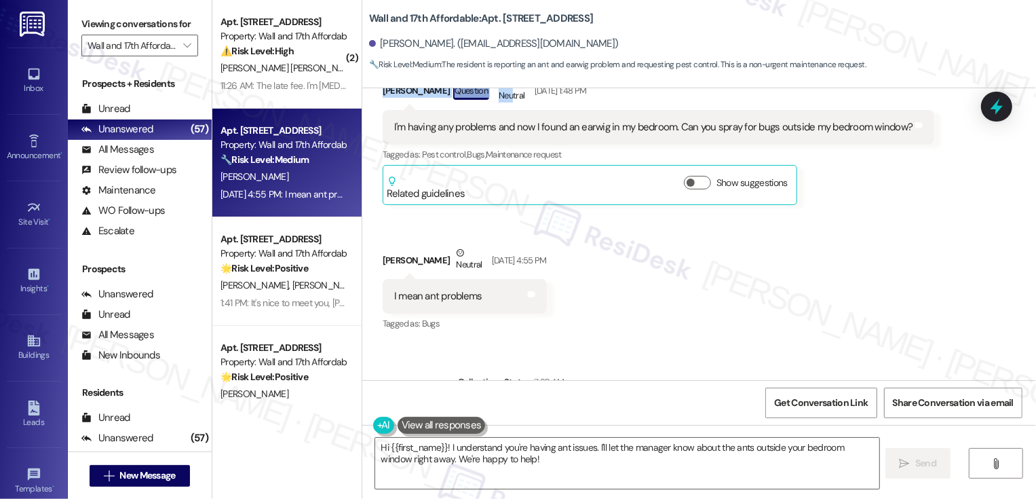
click at [501, 18] on b "Wall and 17th Affordable: Apt. [STREET_ADDRESS]" at bounding box center [481, 19] width 224 height 14
copy b "M116"
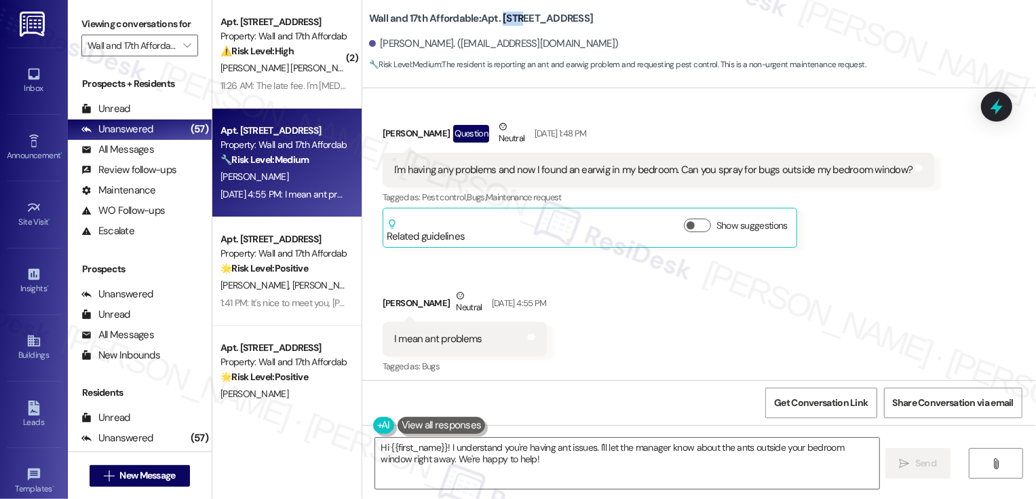
scroll to position [246, 0]
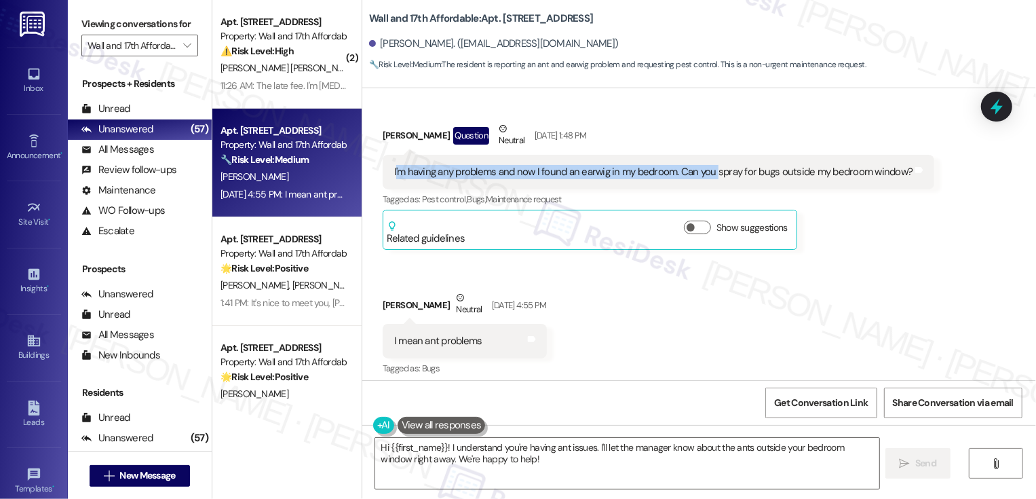
drag, startPoint x: 387, startPoint y: 155, endPoint x: 707, endPoint y: 163, distance: 320.2
click at [707, 165] on div "I'm having any problems and now I found an earwig in my bedroom. Can you spray …" at bounding box center [653, 172] width 519 height 14
click at [452, 165] on div "I'm having any problems and now I found an earwig in my bedroom. Can you spray …" at bounding box center [653, 172] width 519 height 14
drag, startPoint x: 383, startPoint y: 155, endPoint x: 901, endPoint y: 164, distance: 518.9
click at [901, 164] on div "I'm having any problems and now I found an earwig in my bedroom. Can you spray …" at bounding box center [659, 172] width 552 height 35
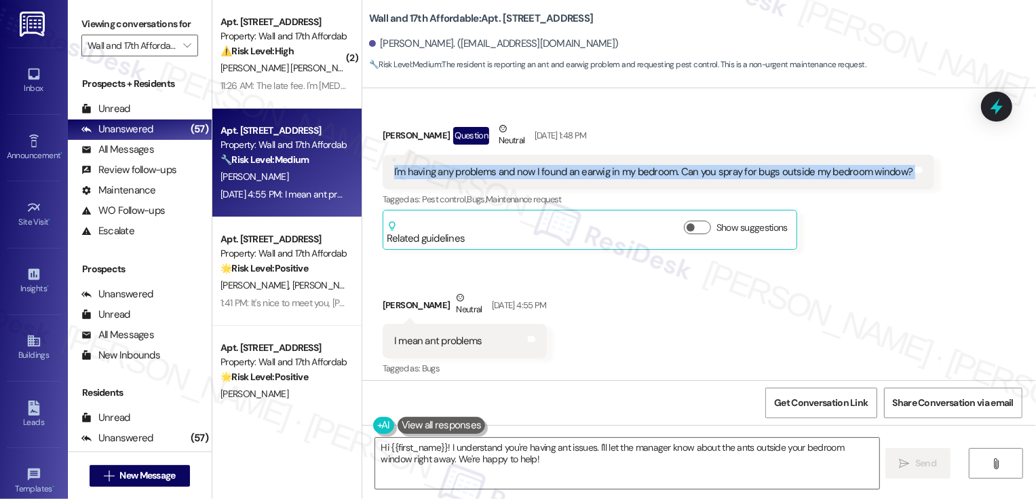
copy div "I'm having any problems and now I found an earwig in my bedroom. Can you spray …"
click at [874, 231] on div "[PERSON_NAME] Question Neutral [DATE] 1:48 PM I'm having any problems and now I…" at bounding box center [659, 185] width 552 height 128
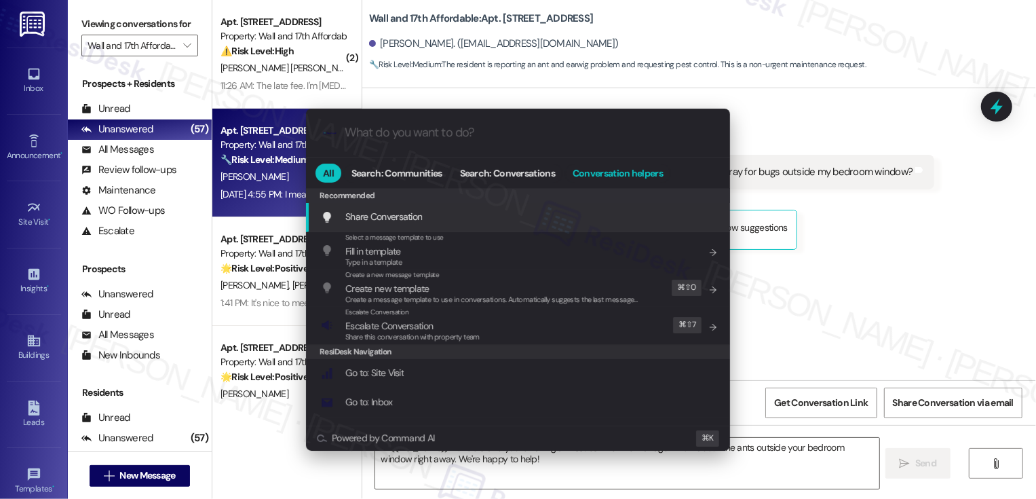
click at [631, 180] on button "Conversation helpers" at bounding box center [617, 172] width 105 height 19
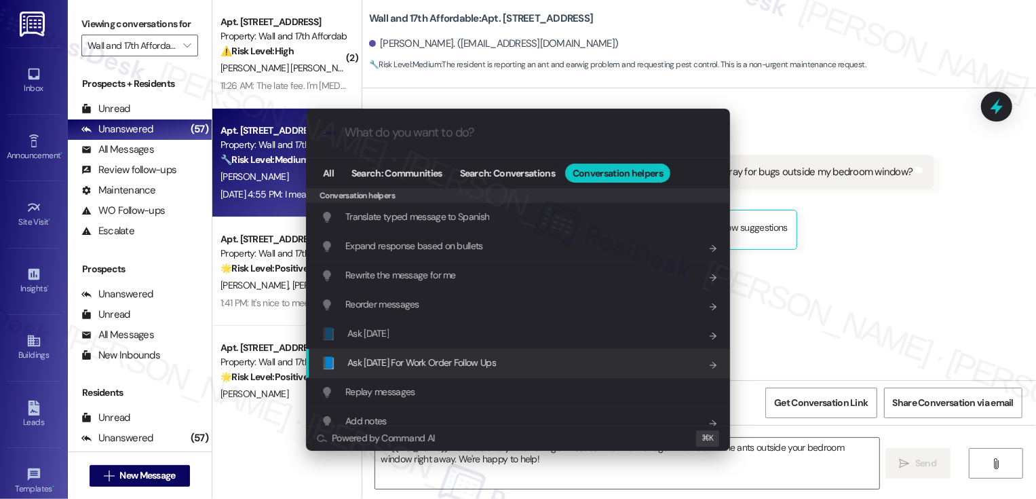
click at [405, 362] on span "Ask [DATE] For Work Order Follow Ups" at bounding box center [421, 362] width 149 height 12
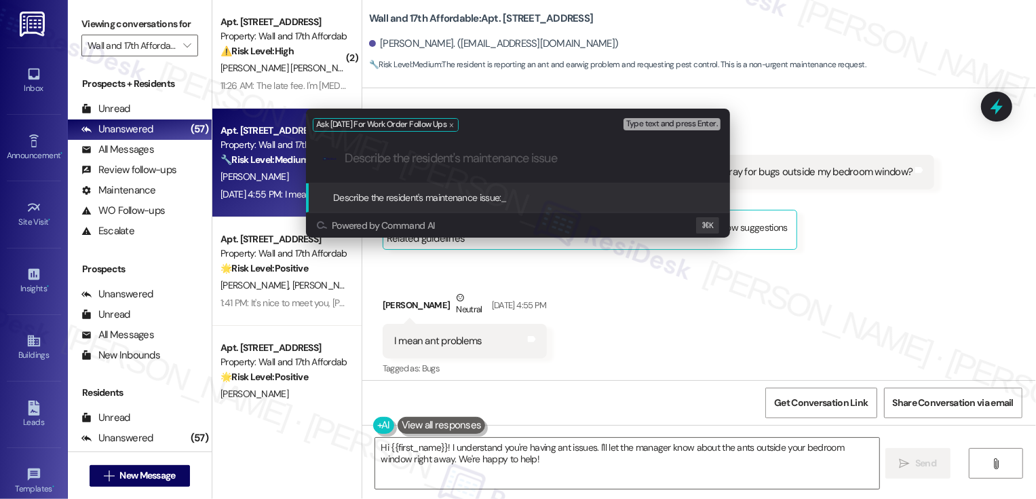
paste input "I'm having any problems and now I found an earwig in my bedroom. Can you spray …"
type input "I'm having any problems and now I found an earwig in my bedroom. Can you spray …"
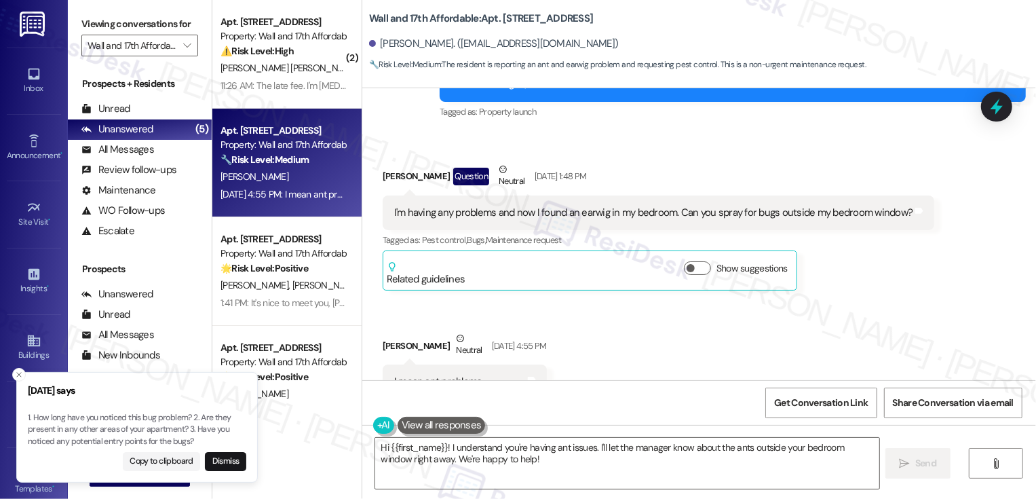
scroll to position [162, 0]
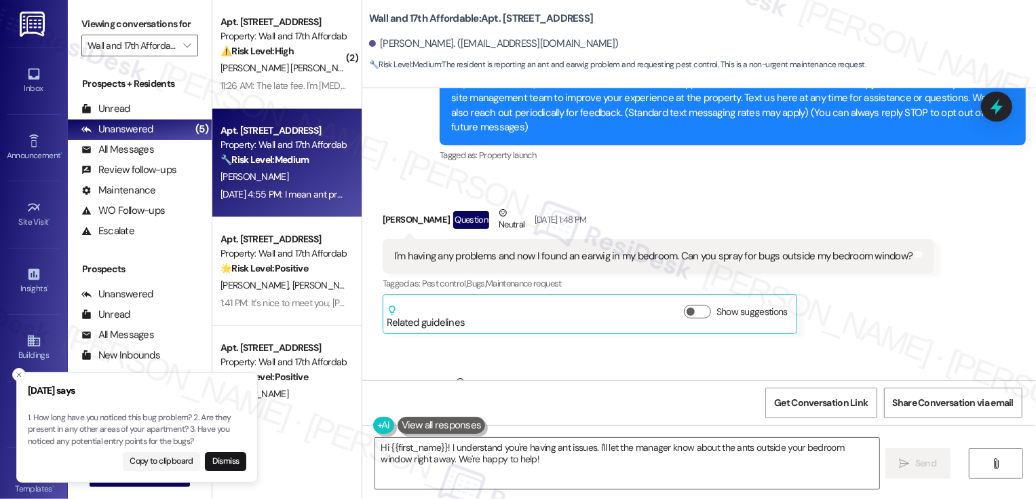
click at [695, 206] on div "[PERSON_NAME] Question Neutral [DATE] 1:48 PM" at bounding box center [659, 222] width 552 height 33
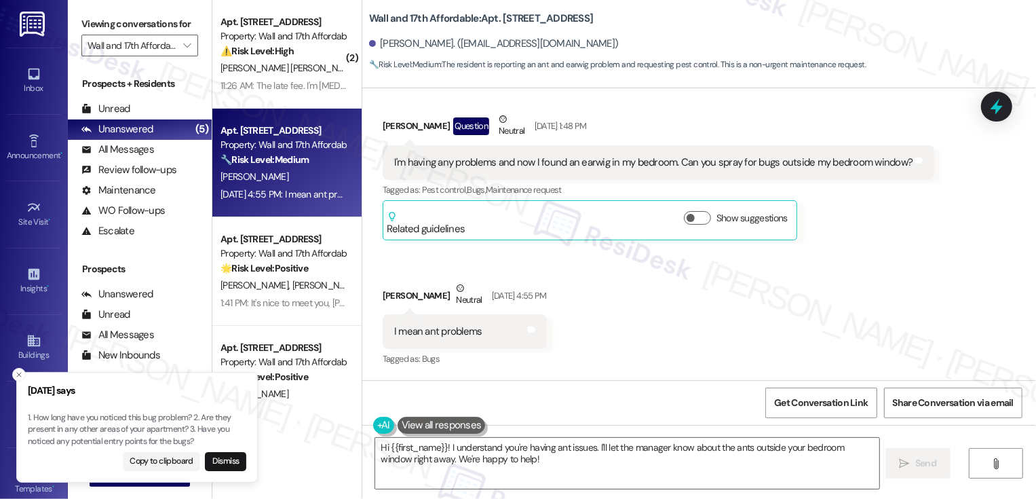
scroll to position [258, 0]
click at [447, 451] on textarea "Hi {{first_name}}! I understand you're having ant issues. I'll let the manager …" at bounding box center [627, 462] width 504 height 51
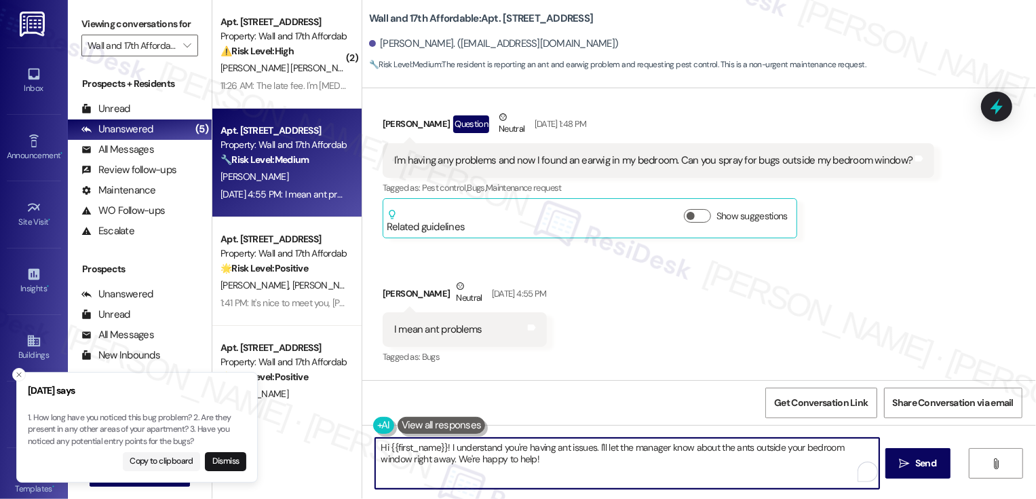
click at [439, 448] on textarea "Hi {{first_name}}! I understand you're having ant issues. I'll let the manager …" at bounding box center [627, 462] width 504 height 51
click at [672, 446] on textarea "Hi {{first_name}}, it's nice to meet you! I understand you're having ant issues…" at bounding box center [627, 462] width 504 height 51
type textarea "Hi {{first_name}}, it's nice to meet you! I understand you're having ant issues…"
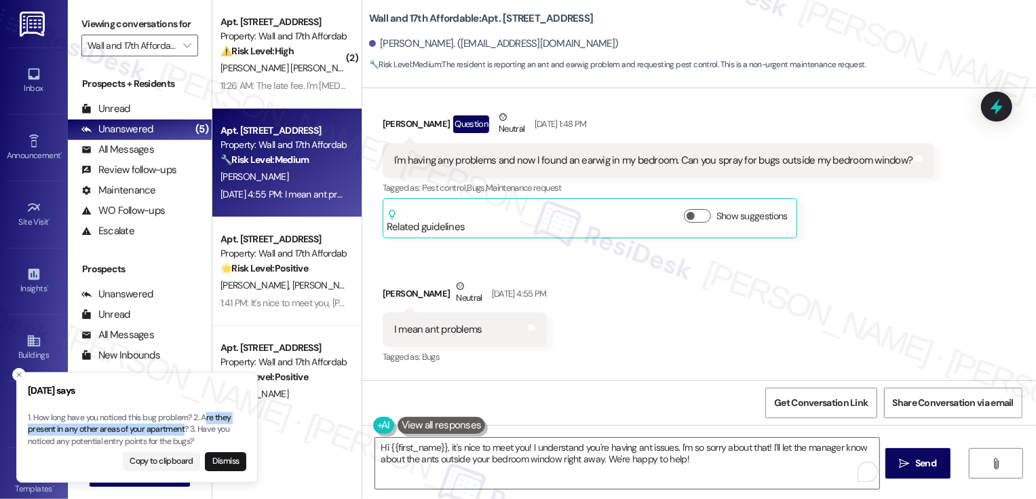
drag, startPoint x: 207, startPoint y: 418, endPoint x: 185, endPoint y: 429, distance: 24.3
click at [185, 429] on p "1. How long have you noticed this bug problem? 2. Are they present in any other…" at bounding box center [137, 430] width 218 height 36
copy p "re they present in any other areas of your apartment"
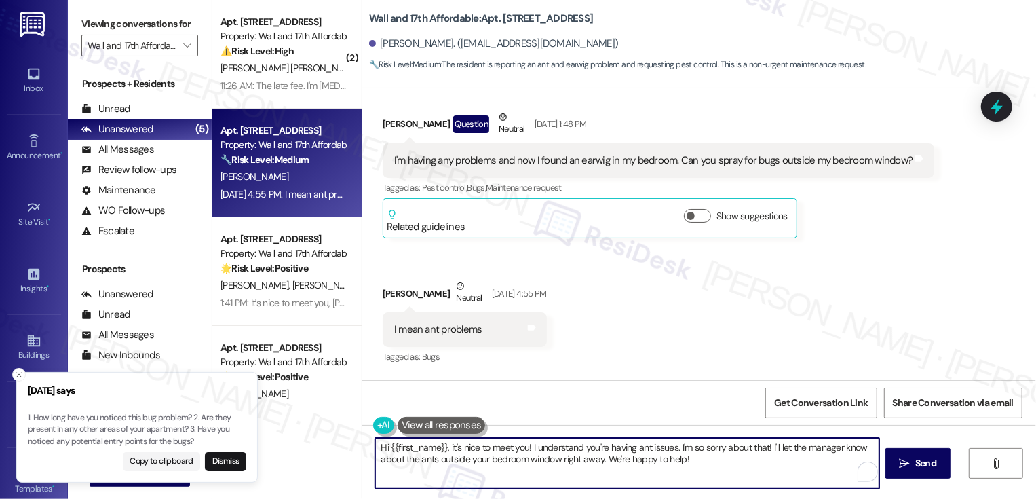
drag, startPoint x: 766, startPoint y: 446, endPoint x: 780, endPoint y: 464, distance: 22.2
click at [780, 464] on textarea "Hi {{first_name}}, it's nice to meet you! I understand you're having ant issues…" at bounding box center [627, 462] width 504 height 51
drag, startPoint x: 769, startPoint y: 446, endPoint x: 796, endPoint y: 482, distance: 44.6
click at [796, 482] on textarea "Hi {{first_name}}, it's nice to meet you! I understand you're having ant issues…" at bounding box center [627, 462] width 504 height 51
paste textarea "re they present in any other areas of your apartment"
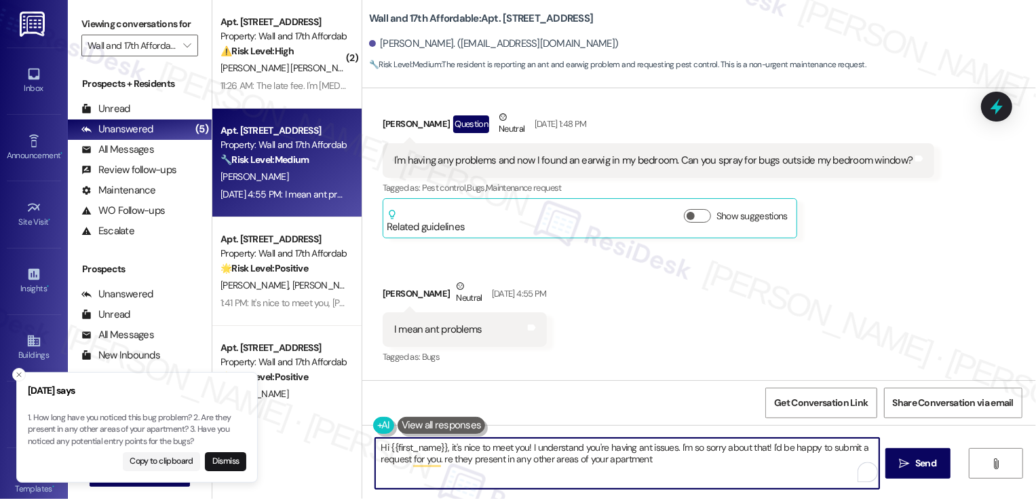
click at [435, 458] on textarea "Hi {{first_name}}, it's nice to meet you! I understand you're having ant issues…" at bounding box center [627, 462] width 504 height 51
click at [665, 472] on textarea "Hi {{first_name}}, it's nice to meet you! I understand you're having ant issues…" at bounding box center [627, 462] width 504 height 51
type textarea "Hi {{first_name}}, it's nice to meet you! I understand you're having ant issues…"
click at [223, 463] on button "Dismiss" at bounding box center [225, 461] width 41 height 19
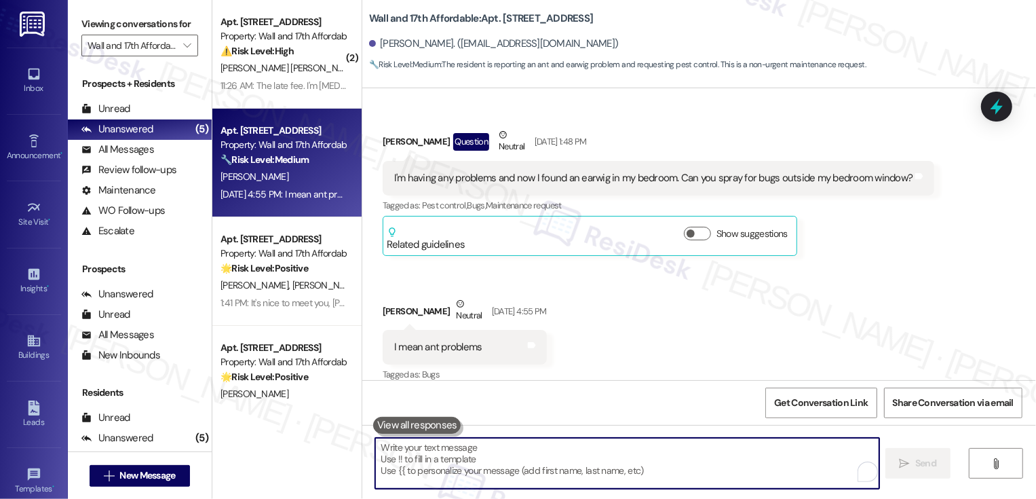
scroll to position [474, 0]
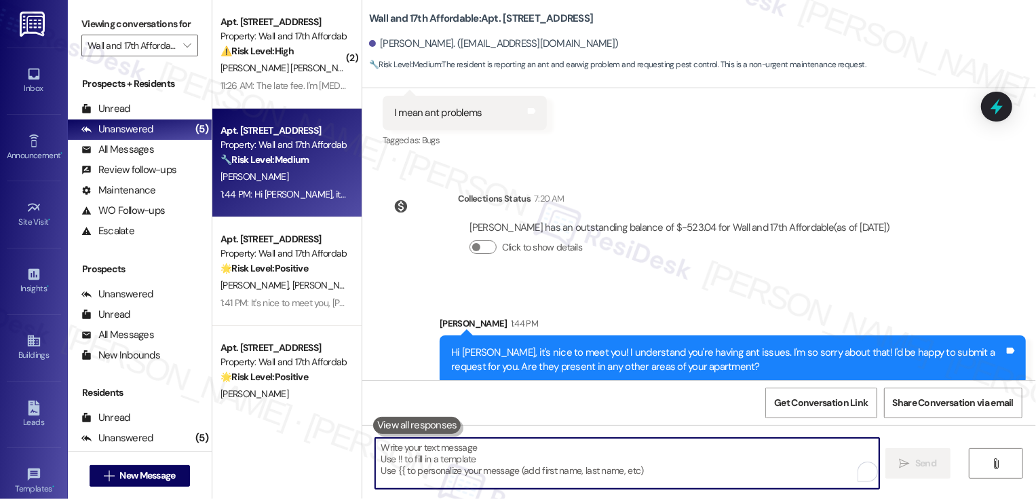
click at [722, 455] on textarea "To enrich screen reader interactions, please activate Accessibility in Grammarl…" at bounding box center [627, 462] width 504 height 51
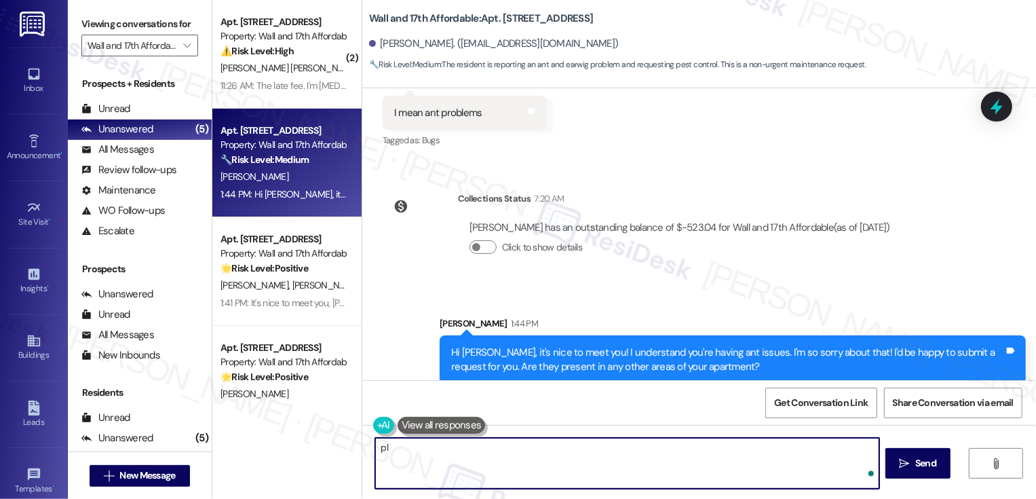
type textarea "p"
type textarea "Please also confirm if we have you permission to enter your home if needed."
